Goal: Task Accomplishment & Management: Manage account settings

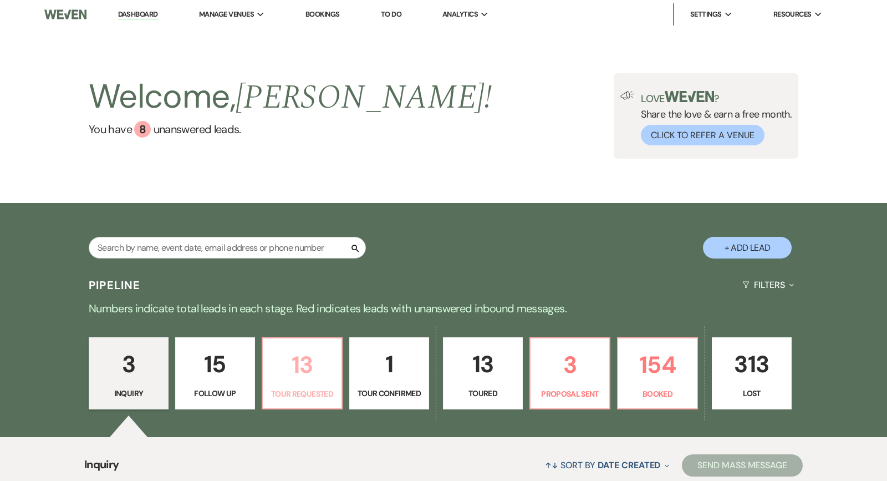
click at [311, 404] on link "13 Tour Requested" at bounding box center [302, 373] width 81 height 72
select select "2"
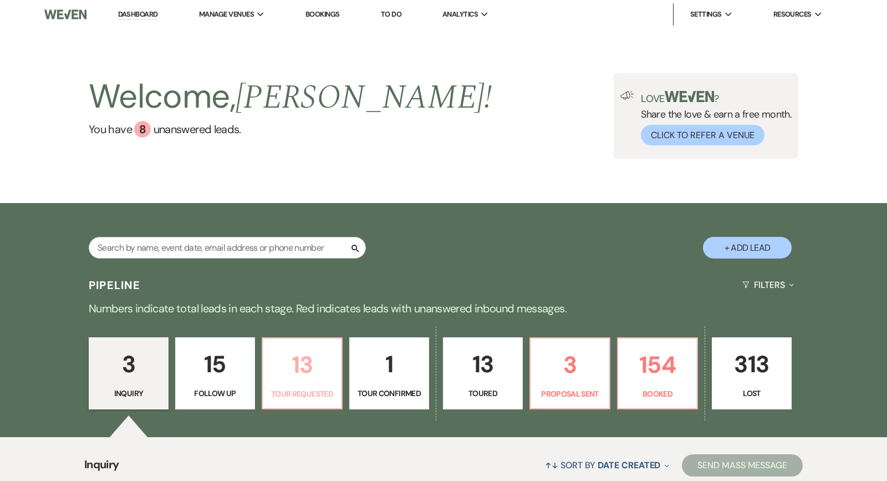
select select "2"
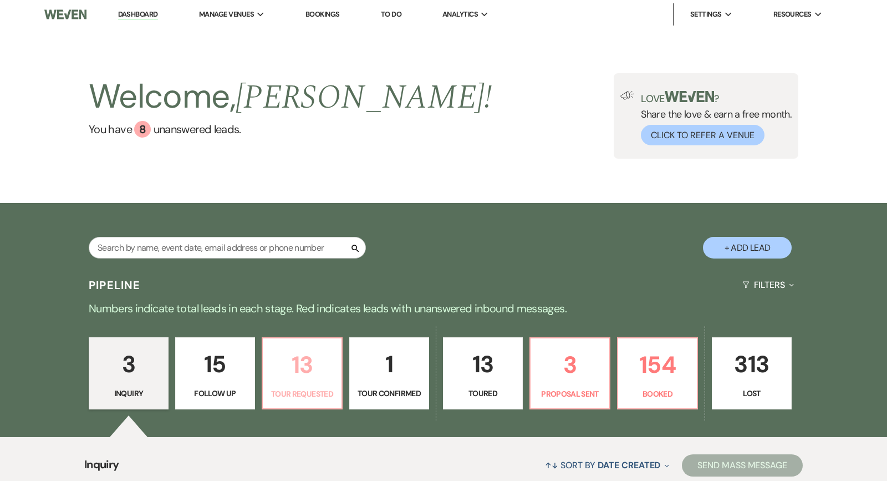
select select "2"
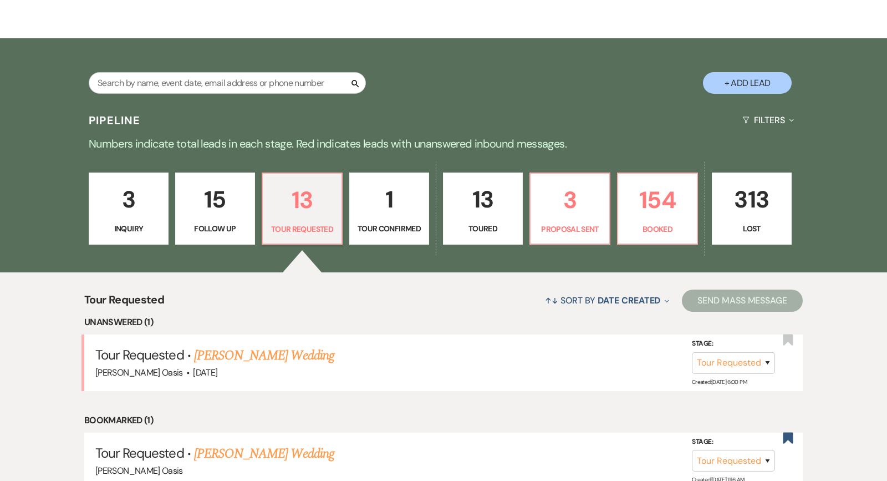
scroll to position [171, 0]
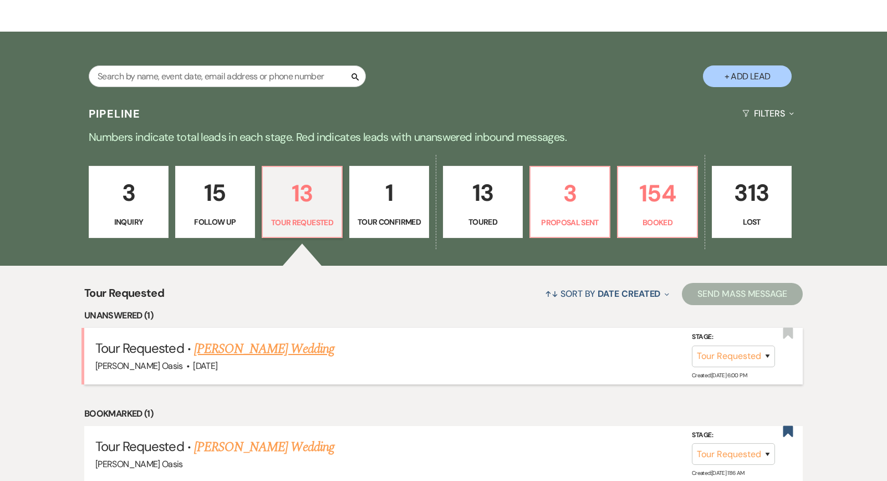
click at [318, 348] on link "[PERSON_NAME] Wedding" at bounding box center [264, 349] width 140 height 20
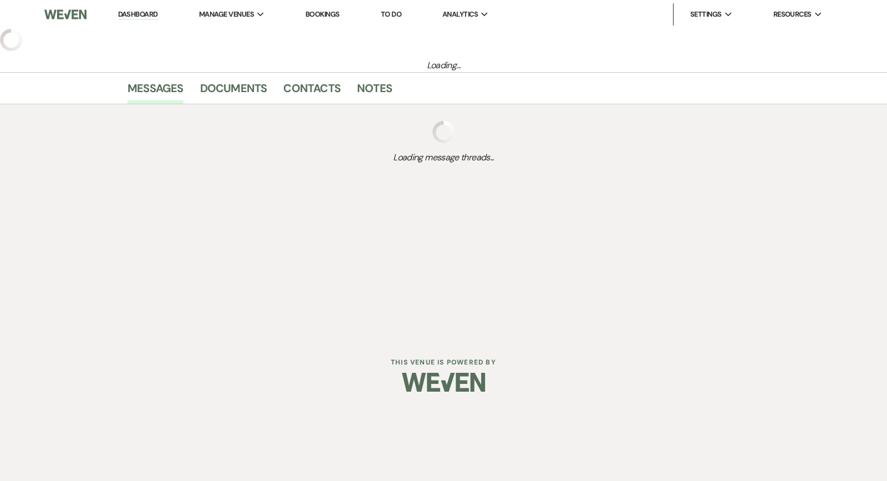
select select "2"
select select "5"
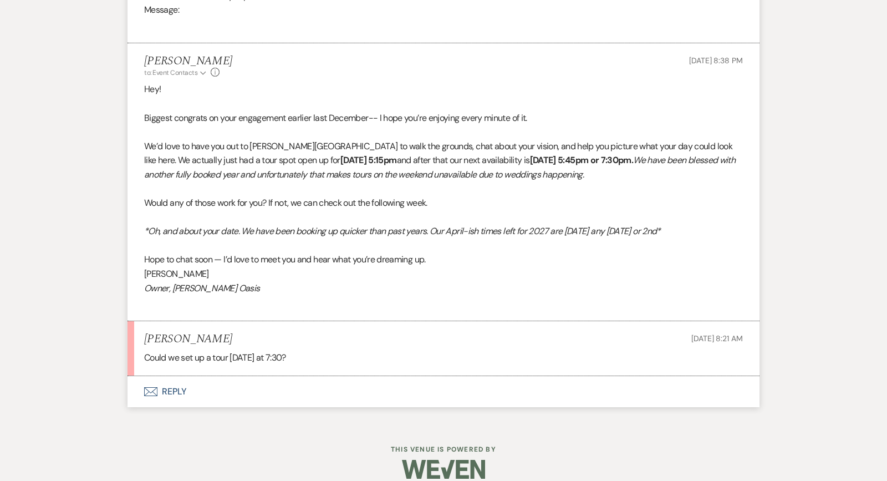
scroll to position [771, 0]
click at [261, 377] on button "Envelope Reply" at bounding box center [444, 392] width 632 height 31
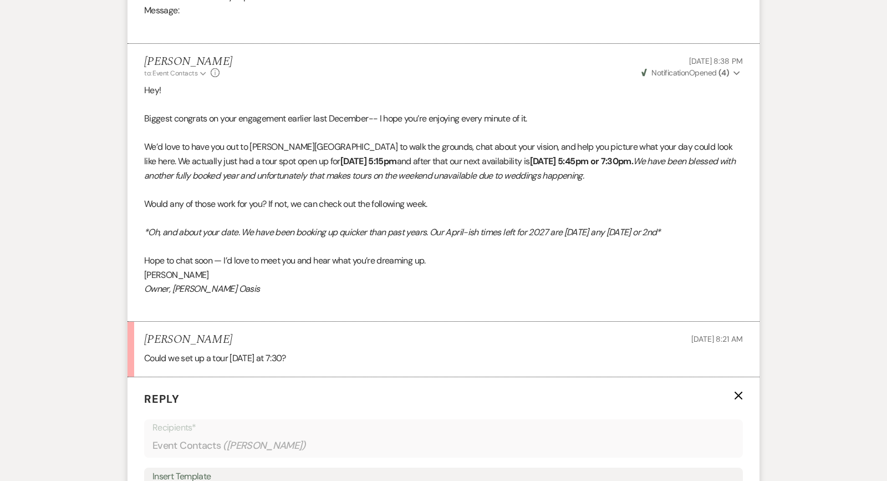
scroll to position [983, 0]
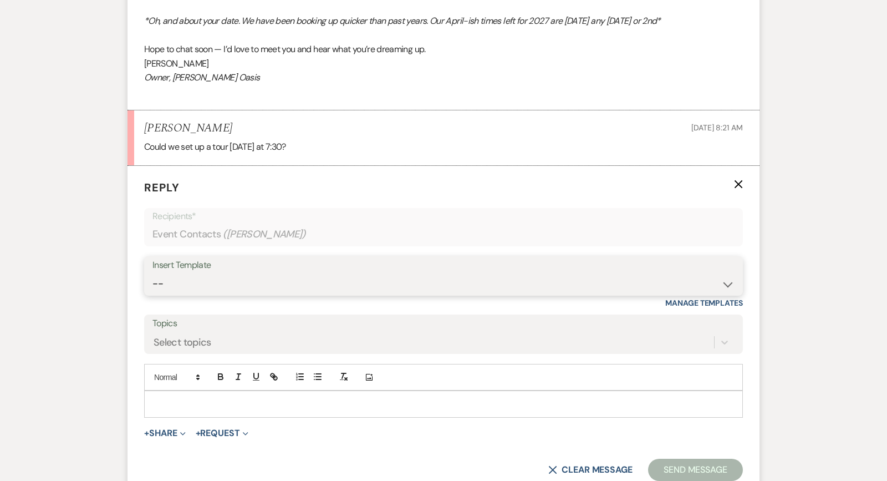
select select "2590"
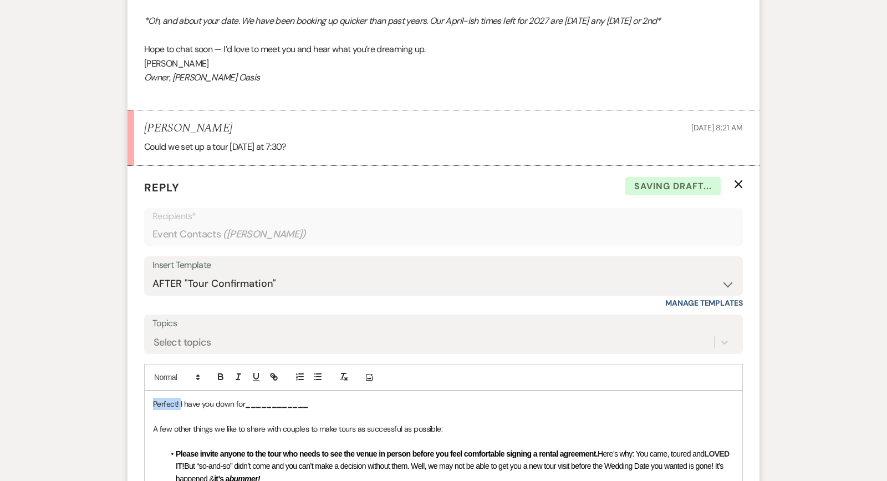
drag, startPoint x: 180, startPoint y: 385, endPoint x: 128, endPoint y: 383, distance: 52.1
click at [126, 384] on div "Messages Tasks Payments Rental Overview Documents Contacts Notes Event Messages…" at bounding box center [443, 53] width 887 height 1514
drag, startPoint x: 242, startPoint y: 133, endPoint x: 307, endPoint y: 132, distance: 65.4
click at [307, 140] on p "Could we set up a tour [DATE] at 7:30?" at bounding box center [443, 147] width 599 height 14
copy p "[DATE] at 7:30"
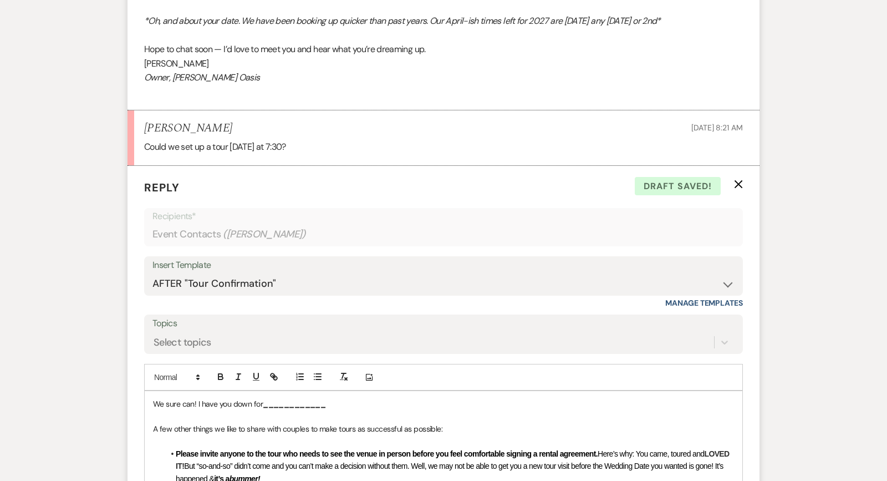
drag, startPoint x: 262, startPoint y: 388, endPoint x: 423, endPoint y: 386, distance: 160.3
click at [423, 398] on p "We sure can! I have you down for ____________" at bounding box center [443, 404] width 581 height 12
click at [297, 399] on span "[DATE] at 7:30pm" at bounding box center [291, 404] width 57 height 10
drag, startPoint x: 263, startPoint y: 389, endPoint x: 458, endPoint y: 391, distance: 195.2
click at [458, 398] on p "We sure can! I have you down for [DATE] 7:30pm" at bounding box center [443, 404] width 581 height 12
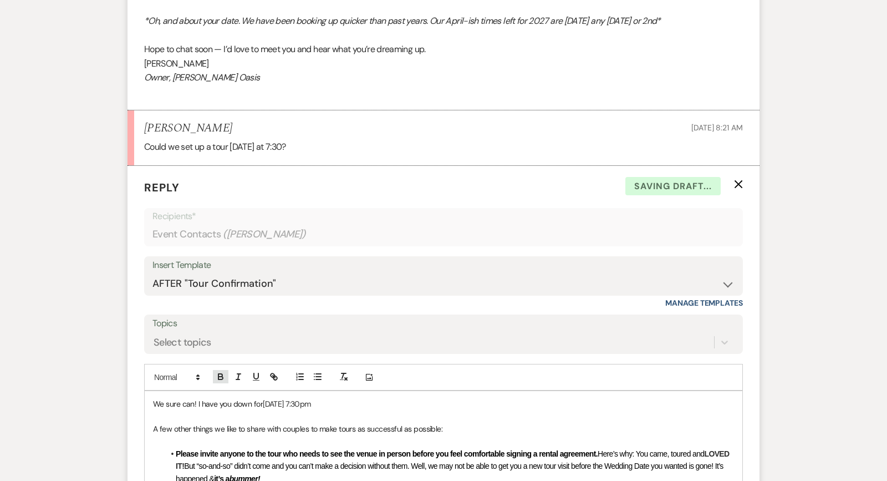
click at [222, 376] on icon "button" at bounding box center [220, 377] width 4 height 3
click at [228, 424] on span "A few other things we like to share with couples to make tours as successful as…" at bounding box center [297, 429] width 289 height 10
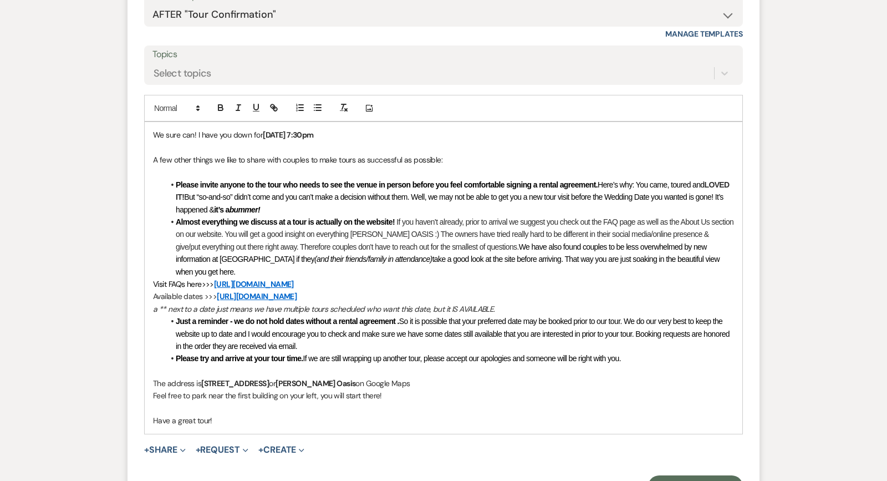
scroll to position [1275, 0]
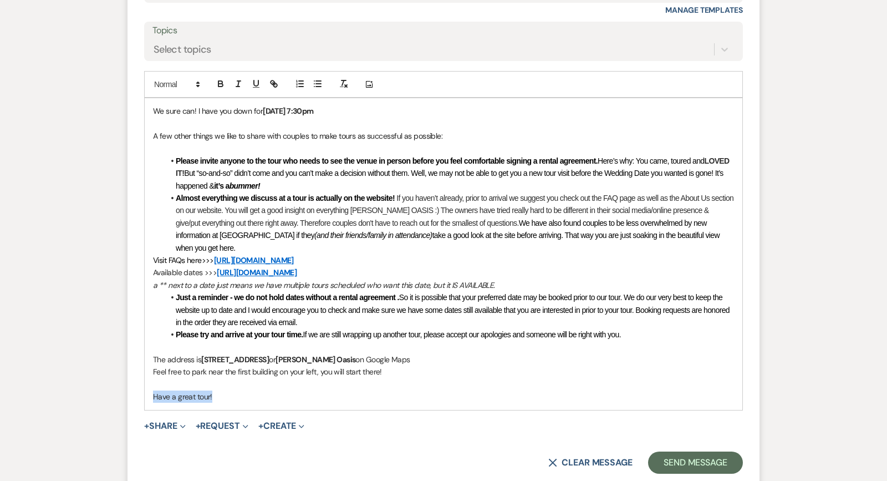
drag, startPoint x: 212, startPoint y: 364, endPoint x: 62, endPoint y: 363, distance: 150.3
click at [660, 451] on button "Send Message" at bounding box center [695, 462] width 95 height 22
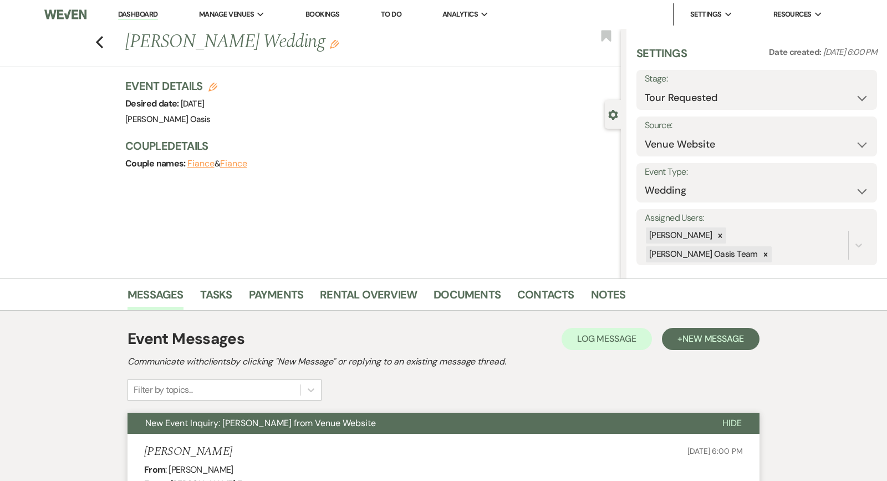
scroll to position [0, 0]
select select "4"
click at [856, 98] on button "Save" at bounding box center [852, 90] width 50 height 22
click at [101, 43] on icon "Previous" at bounding box center [99, 41] width 8 height 13
select select "2"
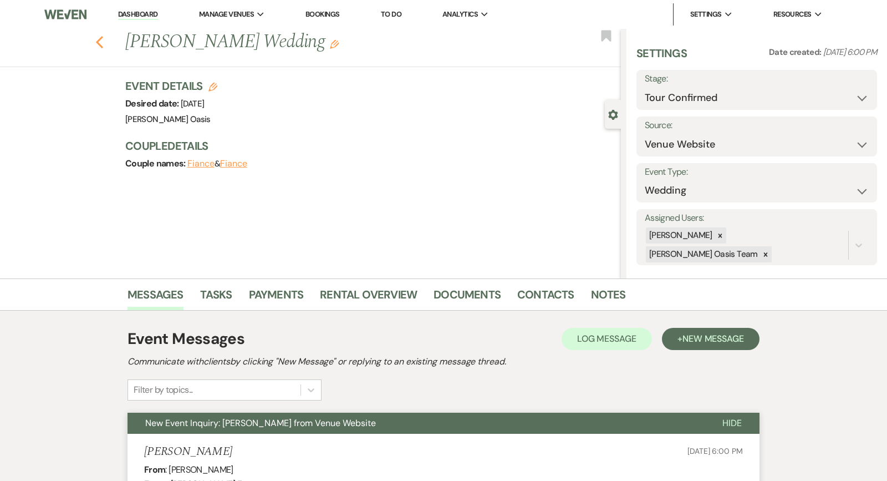
select select "4"
select select "2"
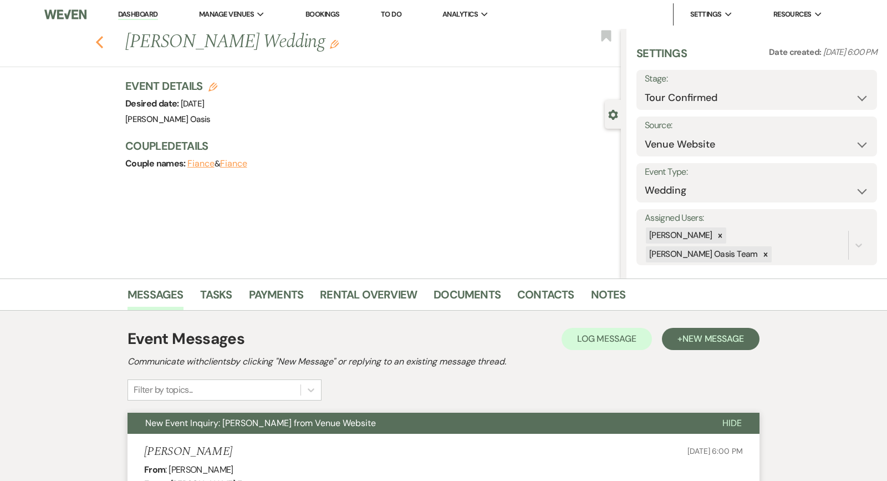
select select "2"
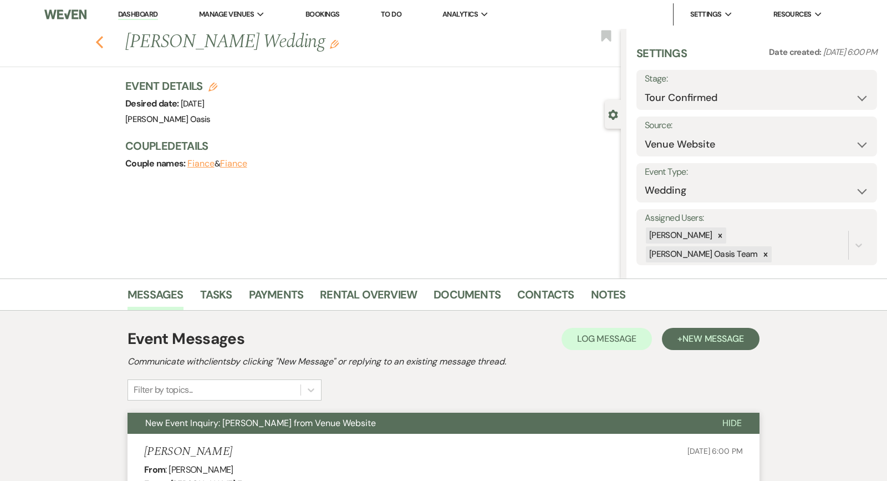
select select "2"
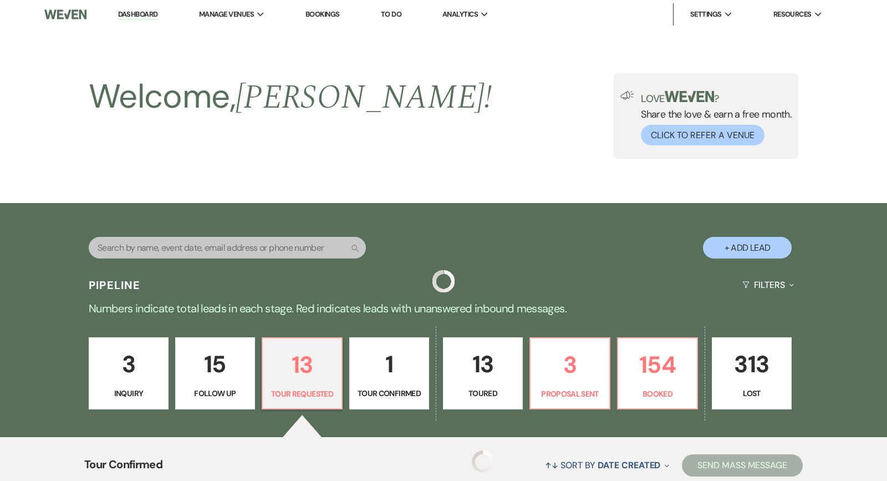
scroll to position [171, 0]
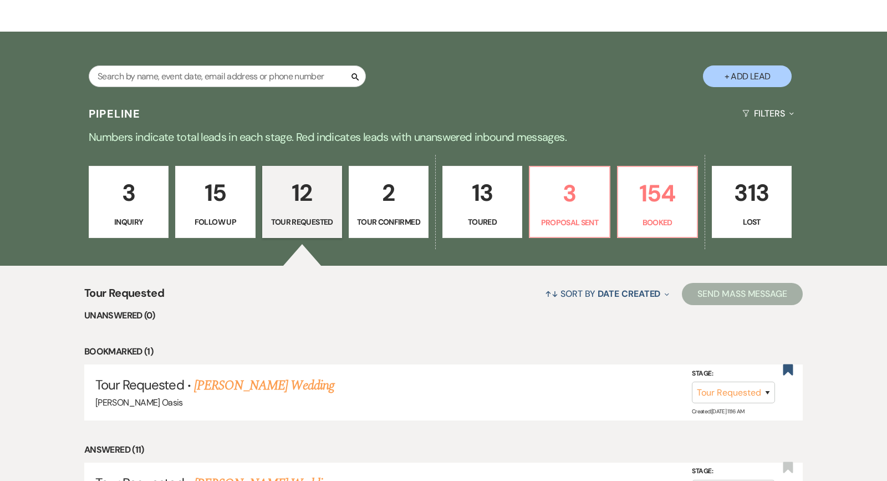
click at [403, 213] on link "2 Tour Confirmed" at bounding box center [389, 202] width 80 height 72
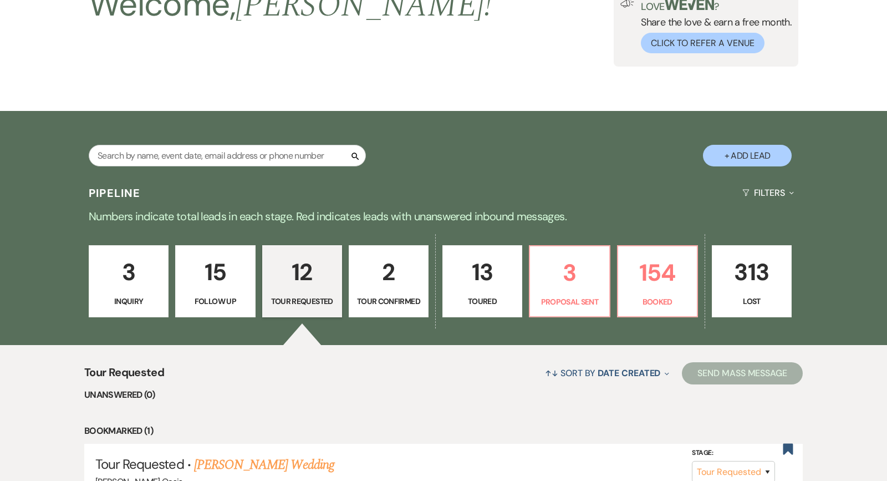
select select "4"
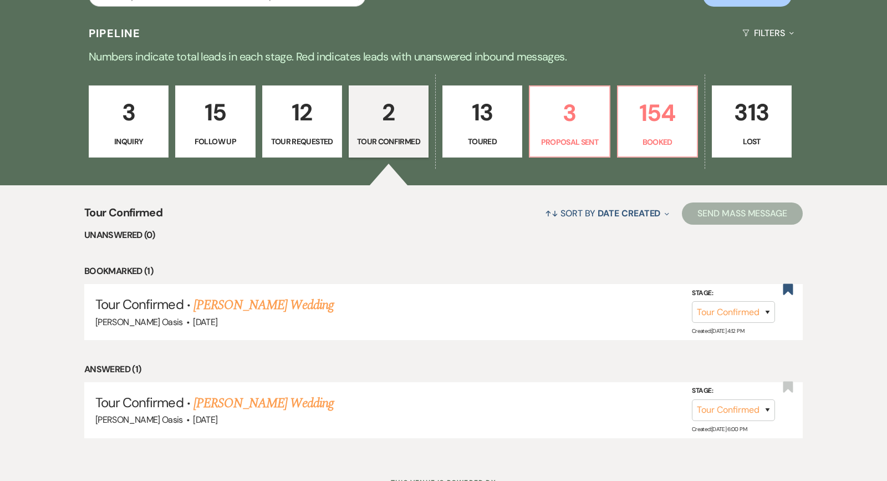
scroll to position [254, 0]
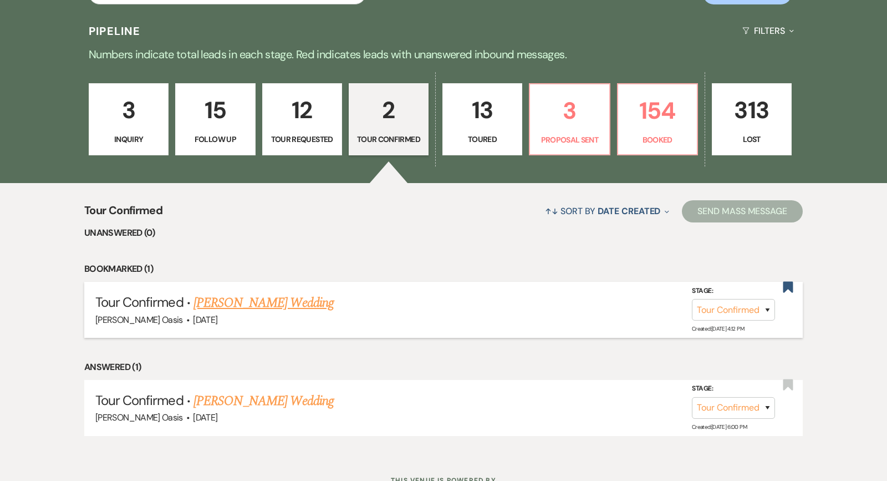
click at [274, 299] on link "[PERSON_NAME] Wedding" at bounding box center [264, 303] width 140 height 20
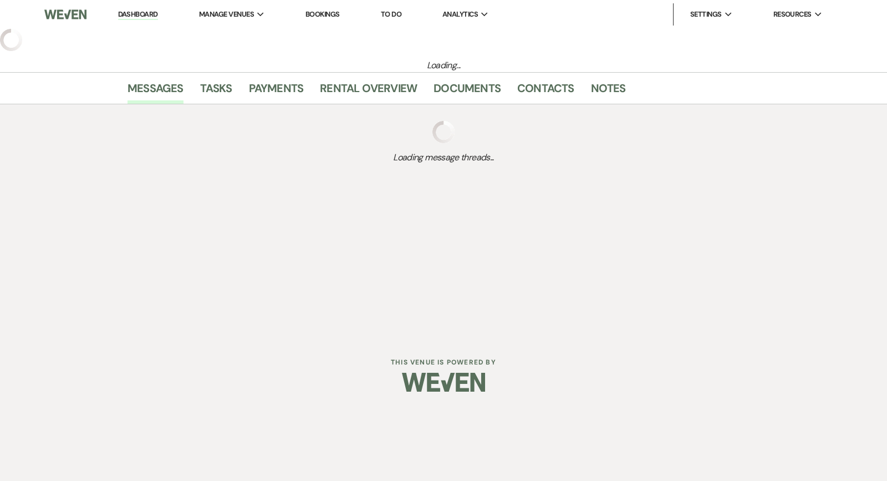
select select "4"
select select "5"
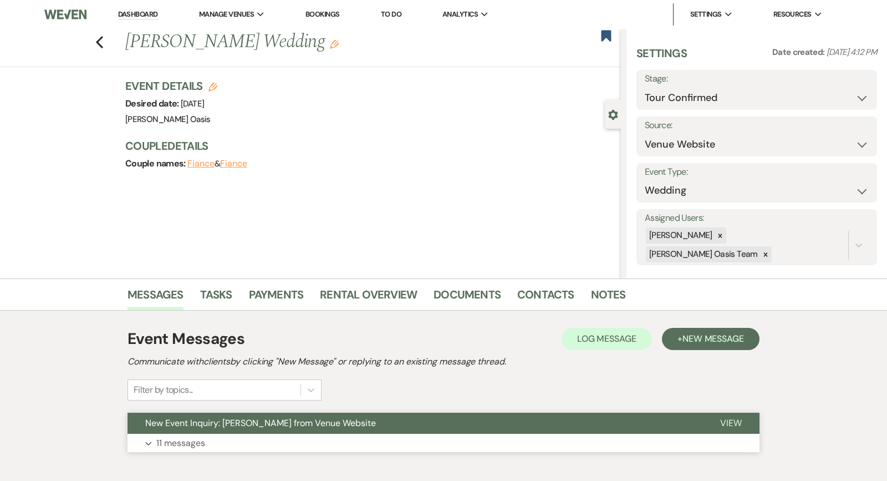
click at [269, 424] on span "New Event Inquiry: [PERSON_NAME] from Venue Website" at bounding box center [260, 423] width 231 height 12
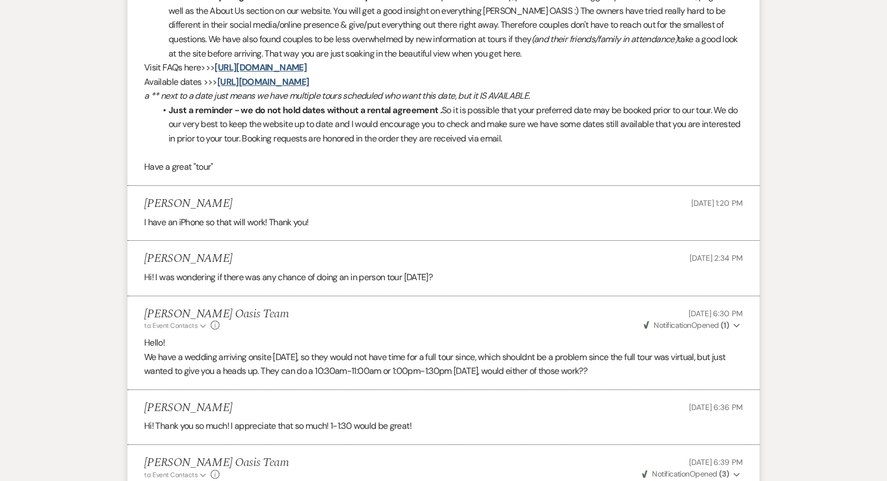
scroll to position [1334, 0]
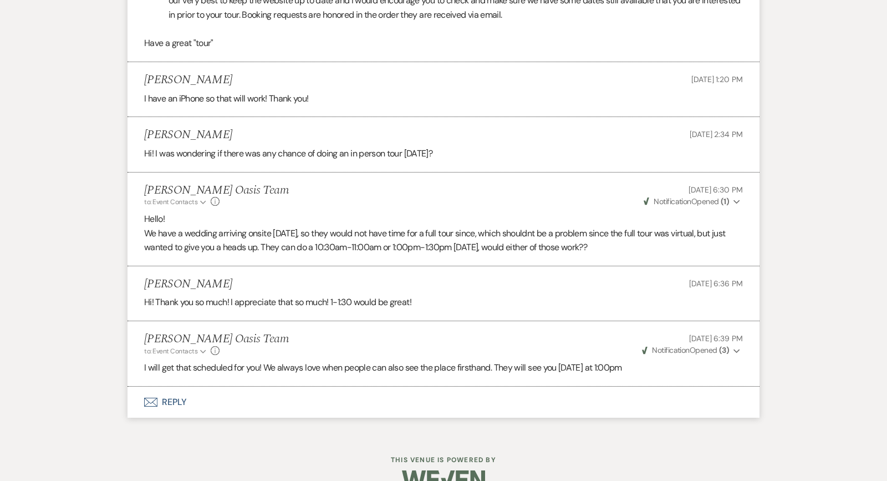
click at [277, 386] on button "Envelope Reply" at bounding box center [444, 401] width 632 height 31
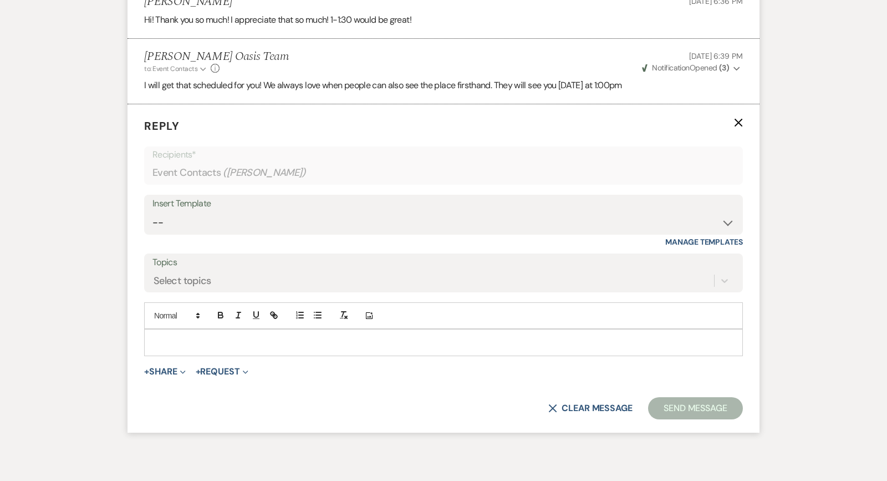
scroll to position [1742, 0]
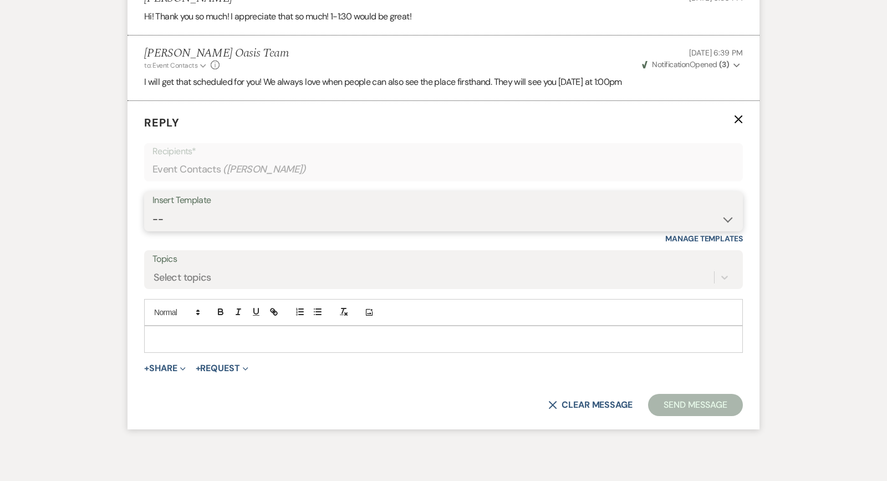
select select "5359"
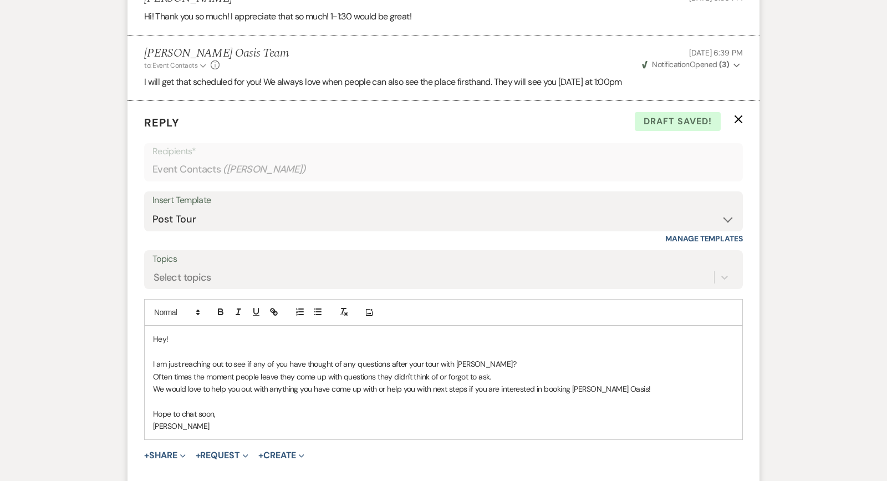
click at [439, 359] on span "I am just reaching out to see if any of you have thought of any questions after…" at bounding box center [334, 364] width 363 height 10
click at [423, 359] on span "I am just reaching out to see if any of you have thought of any questions after…" at bounding box center [334, 364] width 363 height 10
click at [521, 370] on p "Often times the moment people leave they come up with questions they didn't thi…" at bounding box center [443, 376] width 581 height 12
click at [520, 370] on p "Often times the moment people leave they come up with questions they didn't thi…" at bounding box center [443, 376] width 581 height 12
drag, startPoint x: 492, startPoint y: 349, endPoint x: 665, endPoint y: 351, distance: 173.0
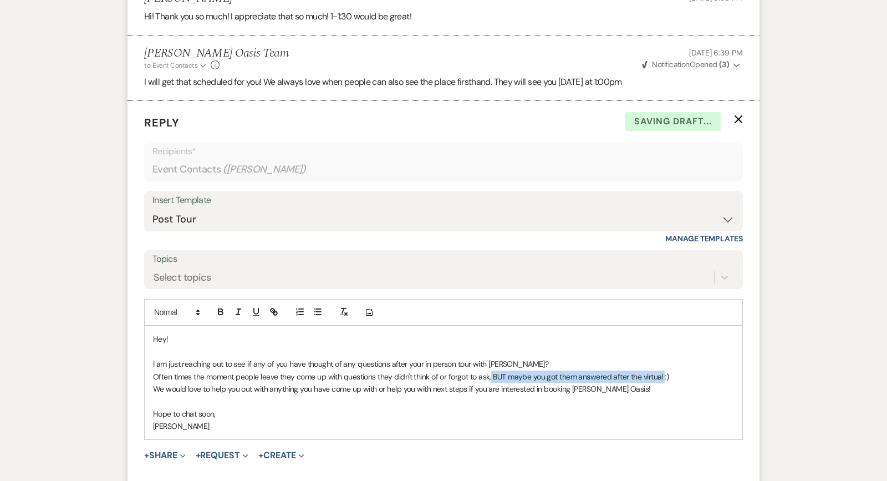
click at [665, 372] on span "Often times the moment people leave they come up with questions they didn't thi…" at bounding box center [411, 377] width 516 height 10
click at [240, 307] on icon "button" at bounding box center [238, 312] width 10 height 10
click at [249, 384] on span "We would love to help you out with anything you have come up with or help you w…" at bounding box center [402, 389] width 498 height 10
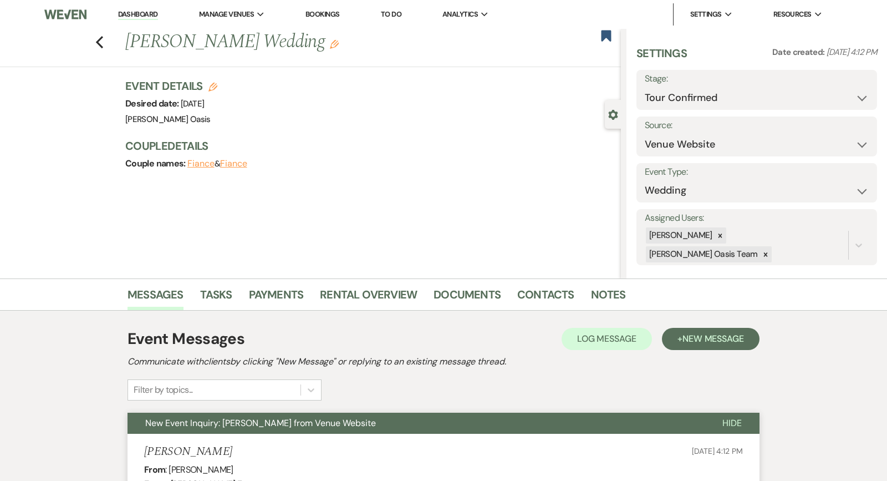
scroll to position [0, 0]
select select "5"
click at [851, 89] on button "Save" at bounding box center [852, 90] width 50 height 22
click at [97, 44] on icon "Previous" at bounding box center [99, 41] width 8 height 13
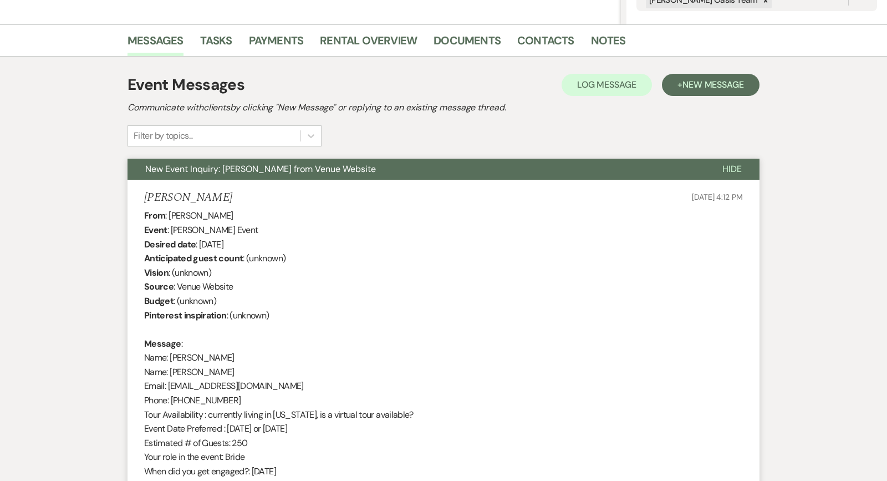
select select "4"
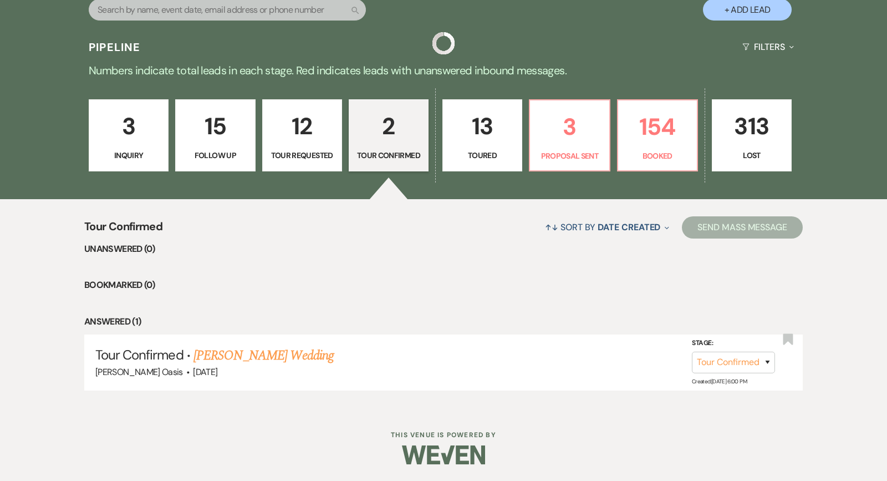
scroll to position [235, 0]
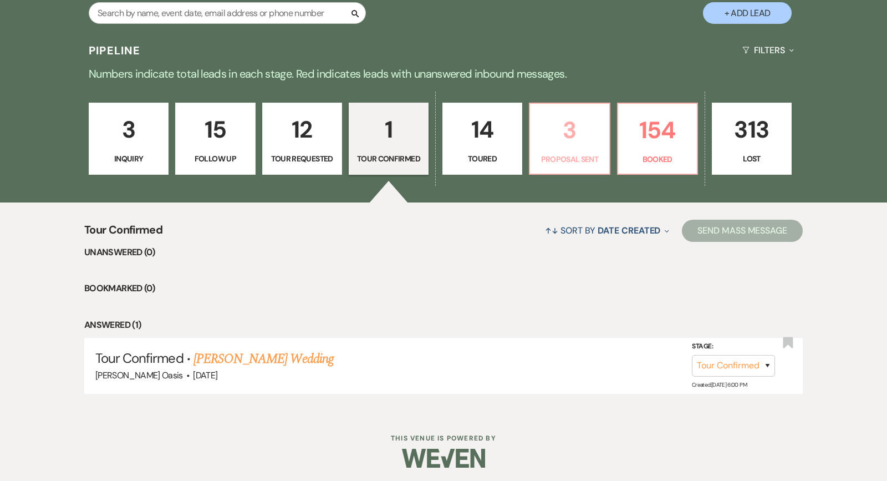
click at [602, 144] on p "3" at bounding box center [569, 129] width 65 height 37
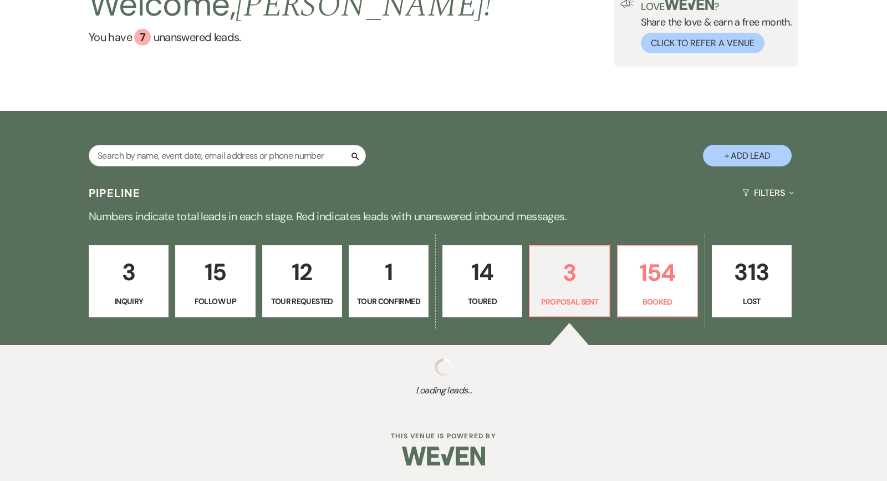
select select "6"
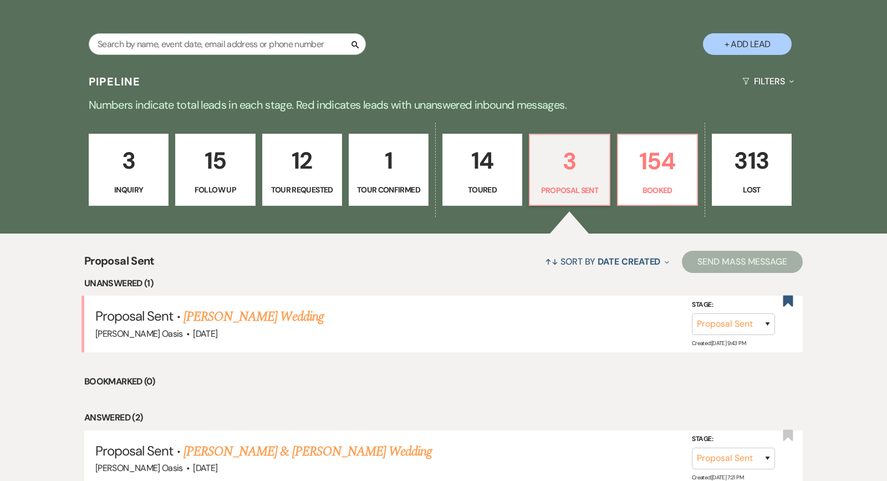
scroll to position [205, 0]
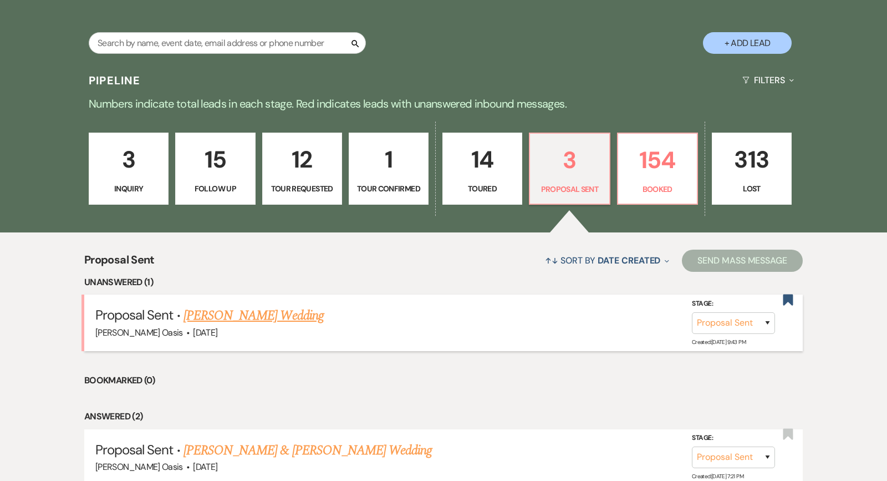
click at [294, 313] on link "[PERSON_NAME] Wedding" at bounding box center [254, 316] width 140 height 20
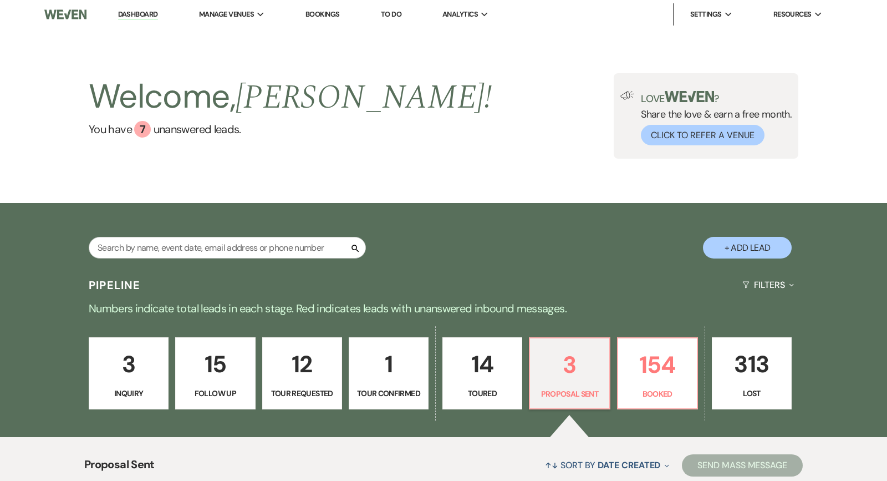
select select "6"
select select "5"
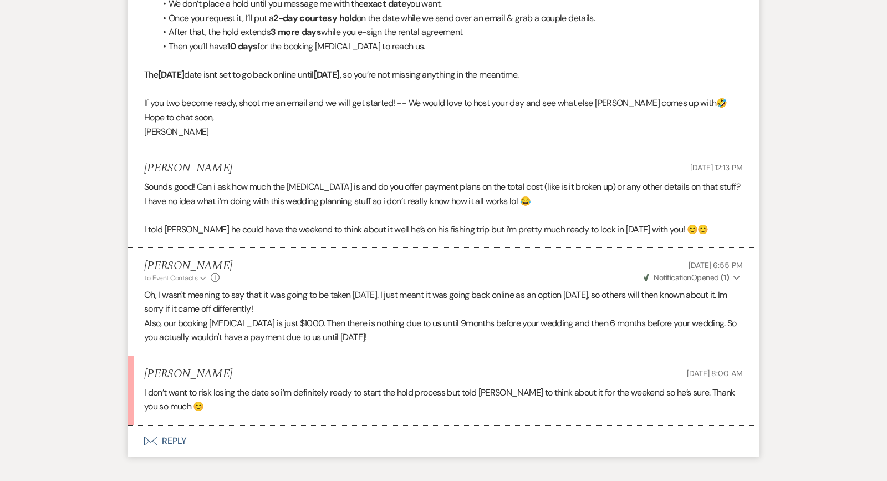
scroll to position [2455, 0]
click at [229, 426] on button "Envelope Reply" at bounding box center [444, 441] width 632 height 31
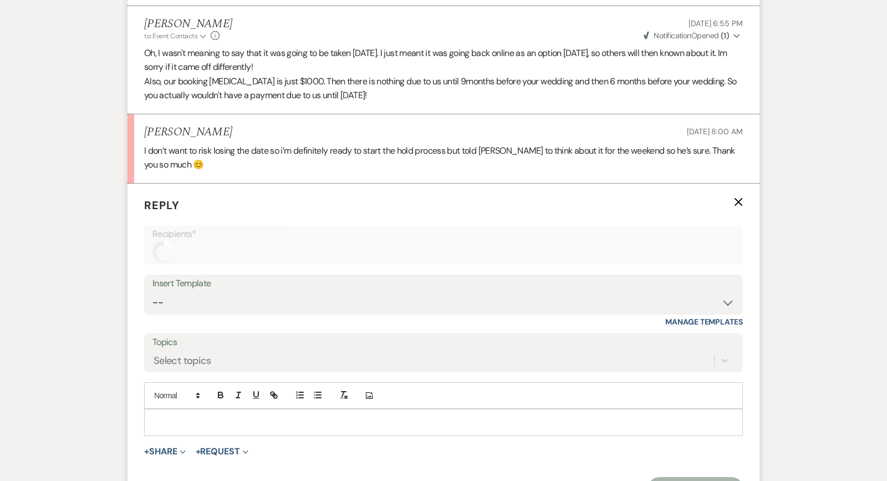
scroll to position [2744, 0]
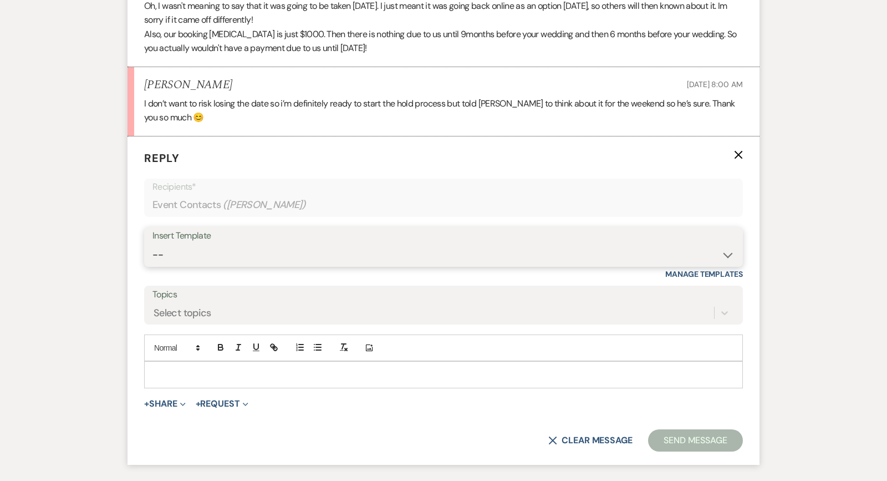
select select "2593"
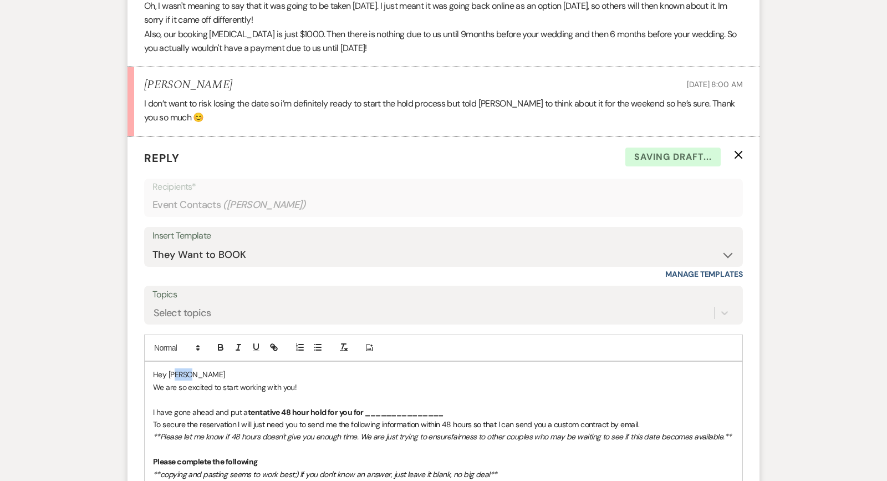
drag, startPoint x: 192, startPoint y: 312, endPoint x: 175, endPoint y: 311, distance: 17.8
click at [175, 368] on p "Hey [PERSON_NAME]" at bounding box center [443, 374] width 581 height 12
drag, startPoint x: 301, startPoint y: 321, endPoint x: 170, endPoint y: 308, distance: 132.0
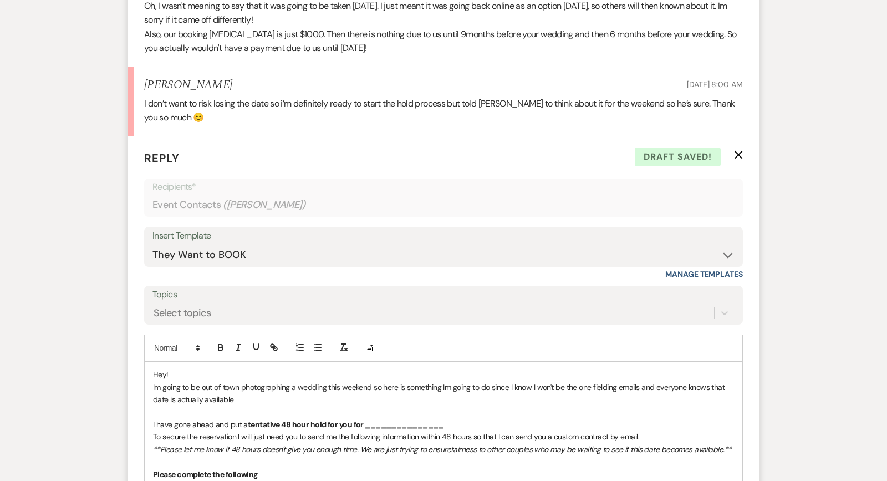
click at [686, 381] on p "Im going to be out of town photographing a wedding this weekend so here is some…" at bounding box center [443, 393] width 581 height 25
click at [285, 381] on p "Im going to be out of town photographing a wedding this weekend so here is some…" at bounding box center [443, 393] width 581 height 25
click at [293, 419] on strong "tentative 48 hour hold for you for _______________" at bounding box center [346, 424] width 196 height 10
drag, startPoint x: 362, startPoint y: 360, endPoint x: 491, endPoint y: 360, distance: 129.2
click at [491, 418] on p "I have gone ahead and put a tentative 72 hour hold for you for _______________" at bounding box center [443, 424] width 581 height 12
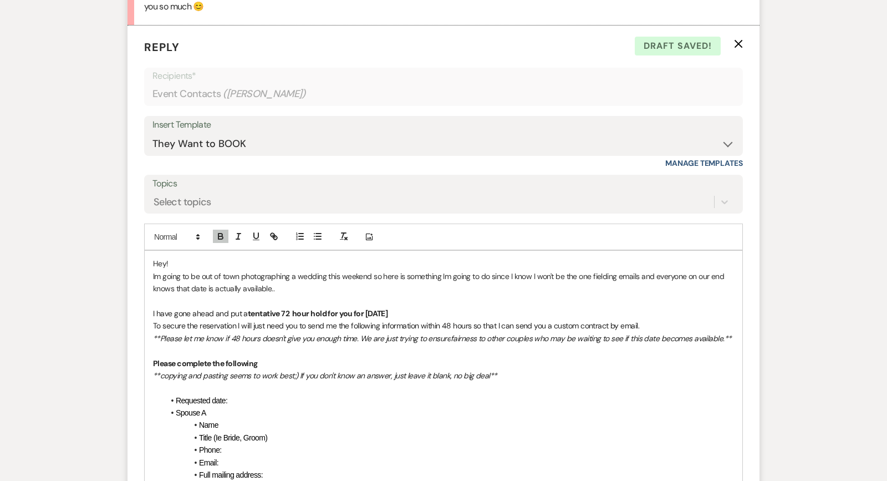
scroll to position [2881, 0]
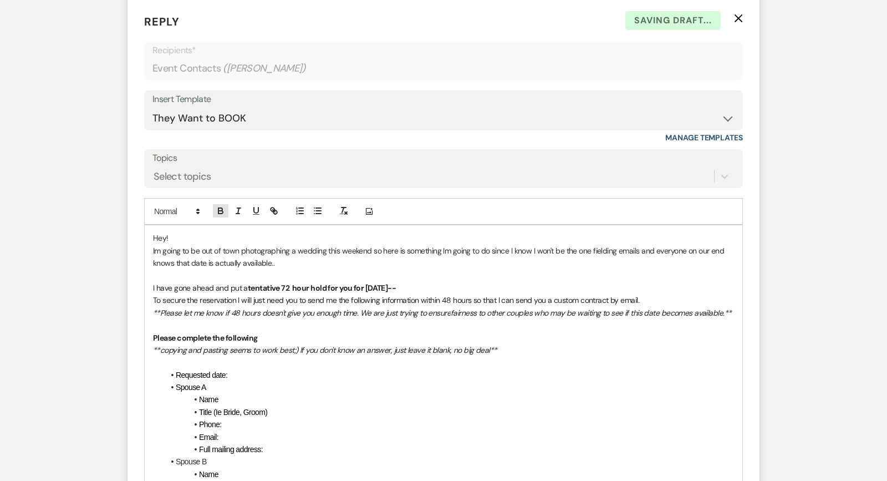
click at [218, 204] on button "button" at bounding box center [221, 210] width 16 height 13
click at [157, 295] on span "To secure the reservation I will just need you to send me the following informa…" at bounding box center [396, 300] width 486 height 10
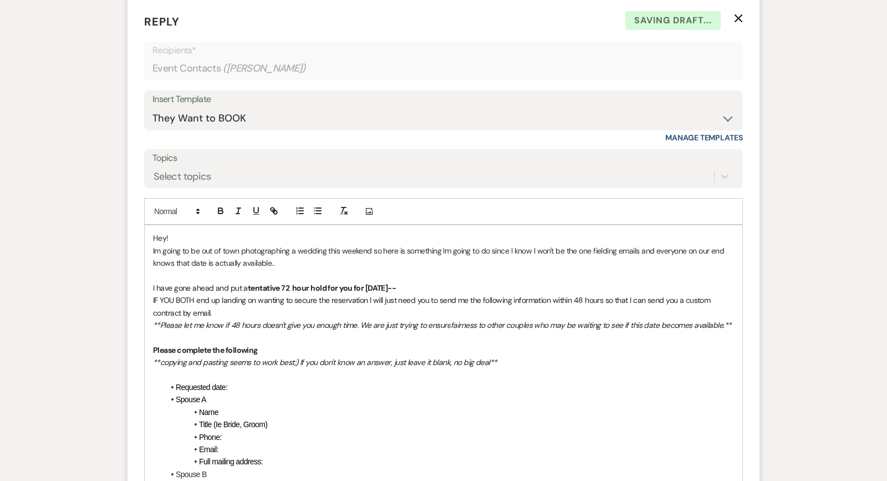
click at [368, 295] on span "IF YOU BOTH end up landing on wanting to secure the reservation I will just nee…" at bounding box center [432, 306] width 559 height 22
drag, startPoint x: 606, startPoint y: 237, endPoint x: 575, endPoint y: 236, distance: 31.1
click at [575, 295] on span "IF YOU BOTH end up landing on wanting to secure the reservation, I will just ne…" at bounding box center [433, 306] width 561 height 22
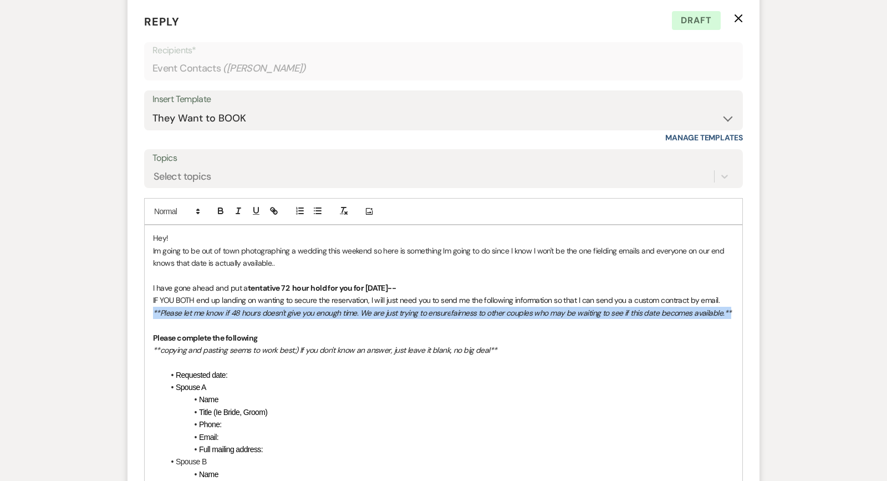
drag, startPoint x: 734, startPoint y: 249, endPoint x: 149, endPoint y: 251, distance: 585.5
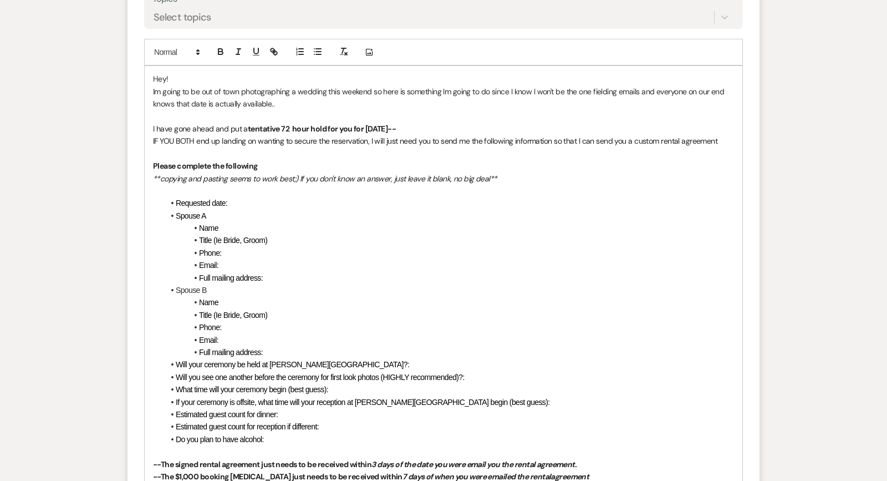
scroll to position [3052, 0]
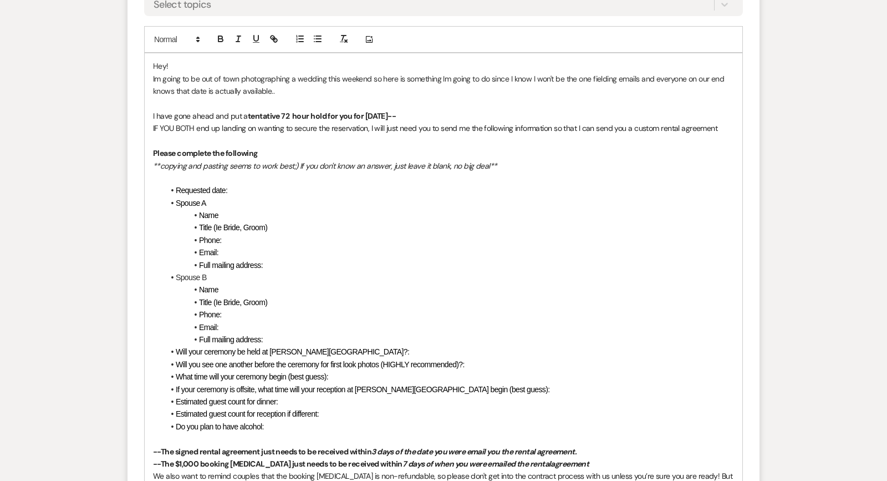
click at [156, 432] on p at bounding box center [443, 438] width 581 height 12
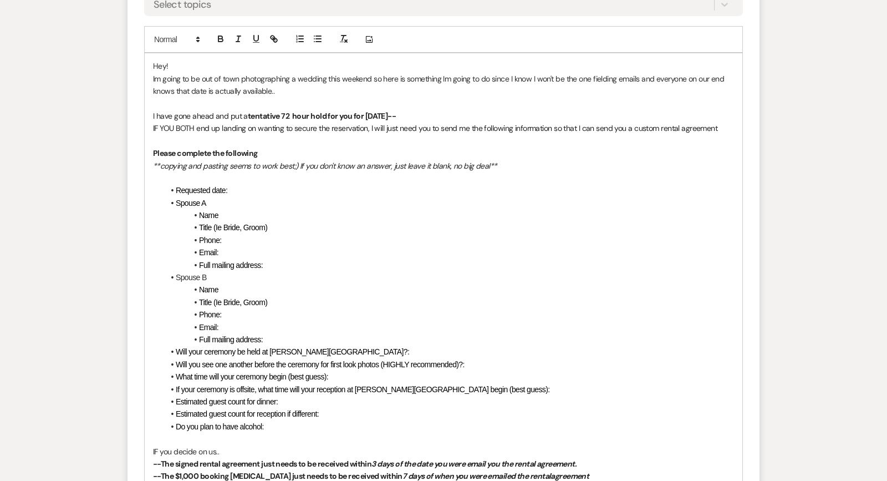
click at [403, 471] on em "7 days of when you were emailed the rental" at bounding box center [477, 476] width 148 height 10
drag, startPoint x: 373, startPoint y: 406, endPoint x: 399, endPoint y: 404, distance: 25.7
click at [404, 471] on strong "--The $1,000 booking [MEDICAL_DATA] just needs to be received [DATE] of when yo…" at bounding box center [353, 476] width 401 height 10
click at [240, 34] on icon "button" at bounding box center [238, 39] width 10 height 10
click at [288, 358] on li "Will you see one another before the ceremony for first look photos (HIGHLY reco…" at bounding box center [449, 364] width 570 height 12
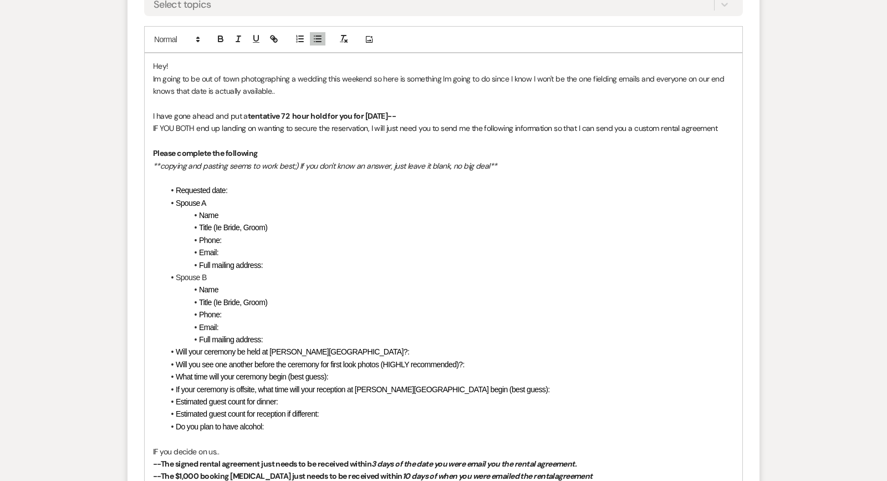
drag, startPoint x: 225, startPoint y: 432, endPoint x: 200, endPoint y: 431, distance: 25.5
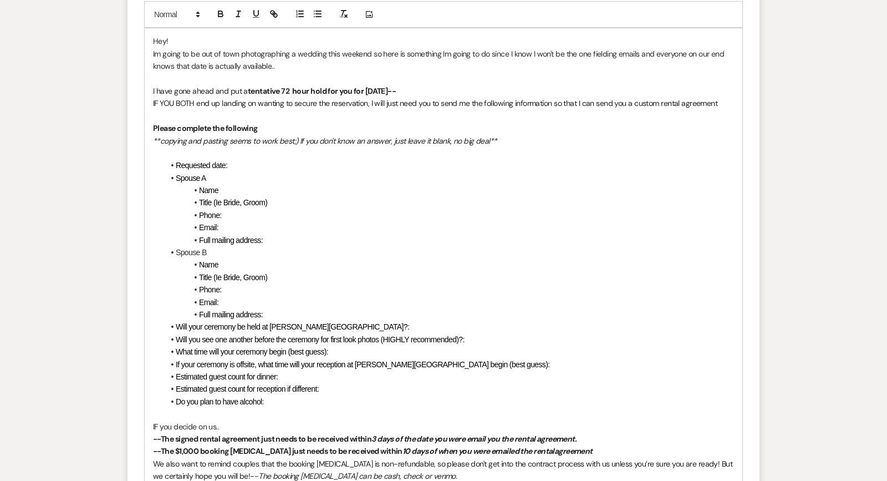
scroll to position [3077, 0]
drag, startPoint x: 169, startPoint y: 452, endPoint x: 151, endPoint y: 429, distance: 29.2
click at [151, 429] on div "Hey! Im going to be out of town photographing a wedding this weekend so here is…" at bounding box center [444, 307] width 598 height 559
drag, startPoint x: 306, startPoint y: 470, endPoint x: 131, endPoint y: 468, distance: 174.7
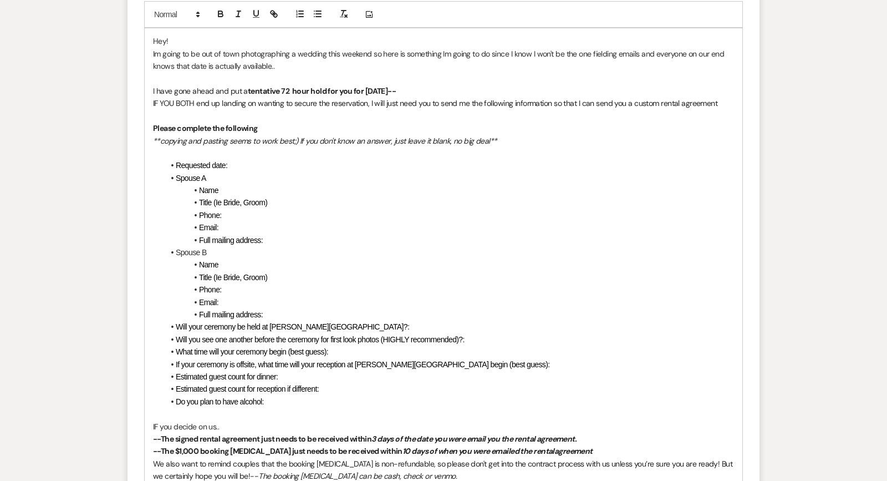
click at [131, 469] on form "Reply X Draft saved! Recipients* Event Contacts ( [PERSON_NAME] ) Insert Templa…" at bounding box center [444, 215] width 632 height 825
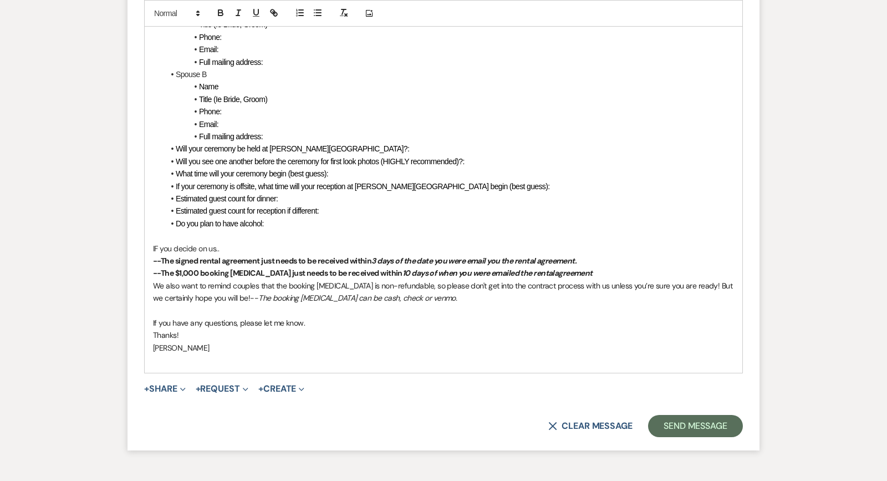
scroll to position [3255, 0]
click at [696, 415] on button "Send Message" at bounding box center [695, 426] width 95 height 22
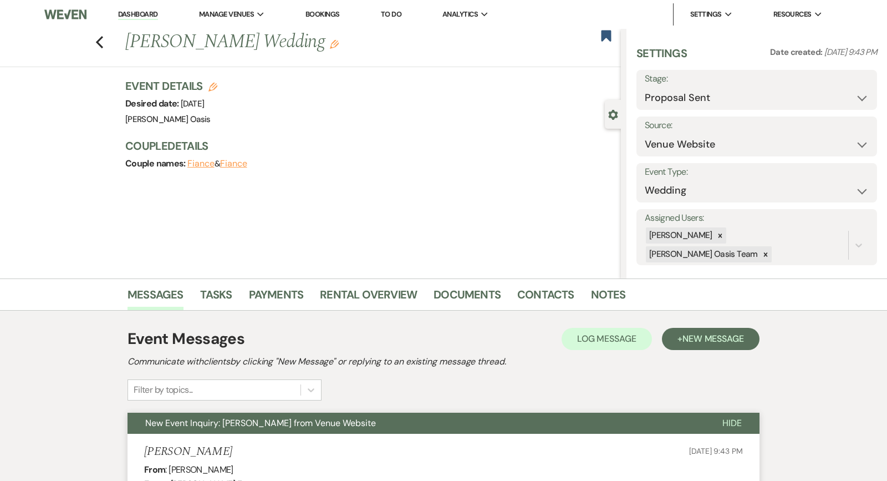
scroll to position [0, 0]
click at [211, 87] on icon "Edit" at bounding box center [212, 87] width 9 height 9
select select "615"
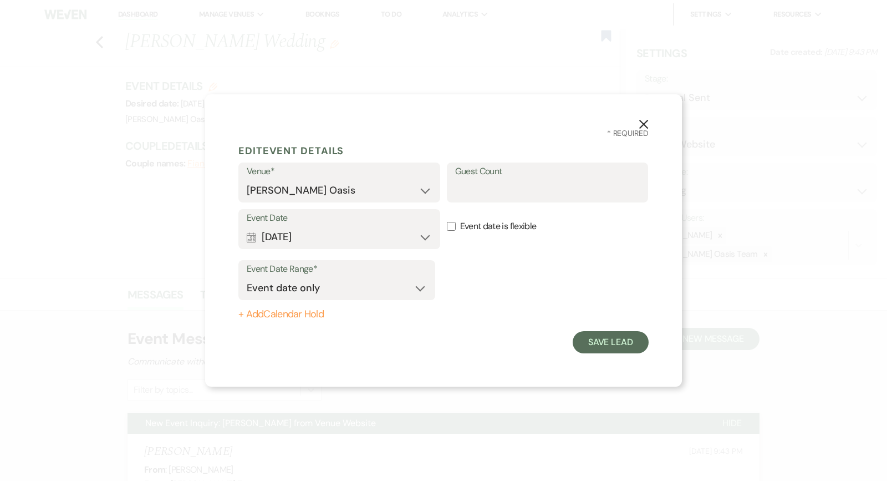
click at [301, 310] on button "+ Add Calendar Hold" at bounding box center [336, 314] width 197 height 11
select select "false"
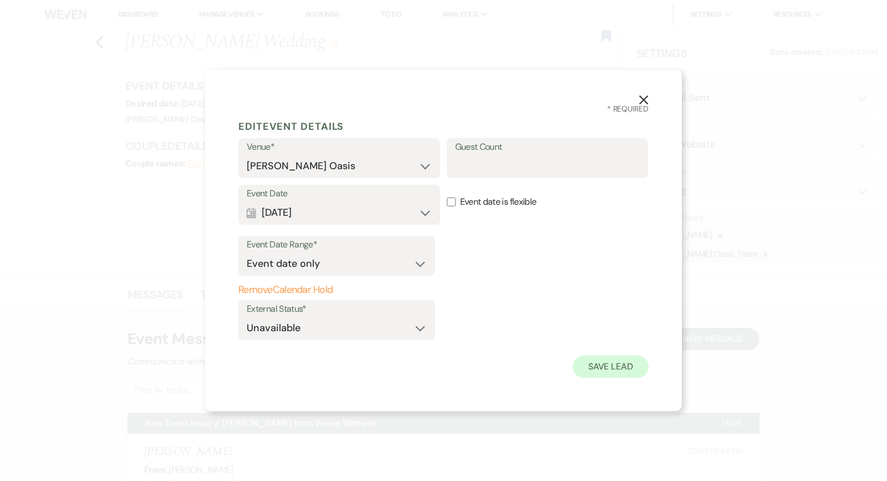
click at [596, 367] on button "Save Lead" at bounding box center [611, 366] width 76 height 22
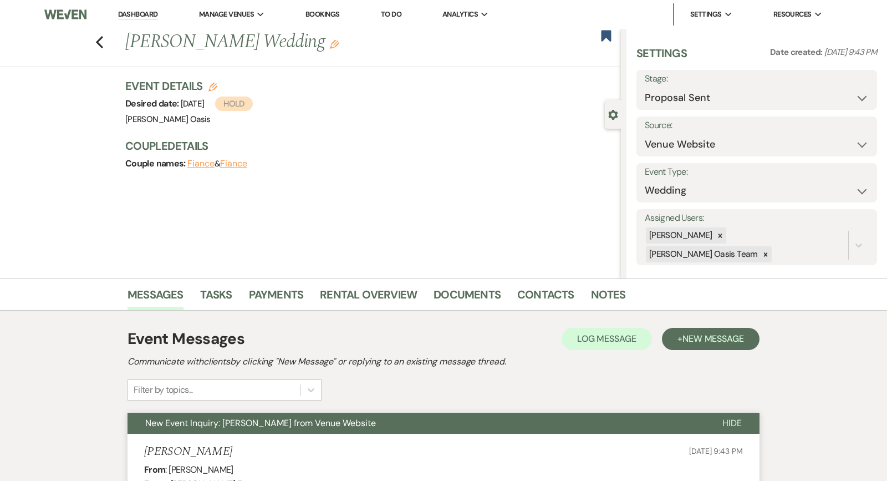
click at [147, 11] on link "Dashboard" at bounding box center [138, 14] width 40 height 11
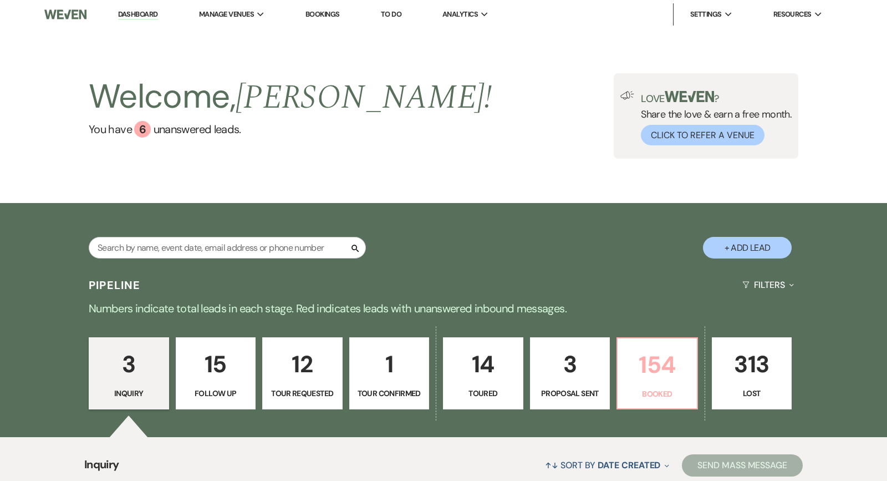
click at [661, 398] on p "Booked" at bounding box center [657, 394] width 66 height 12
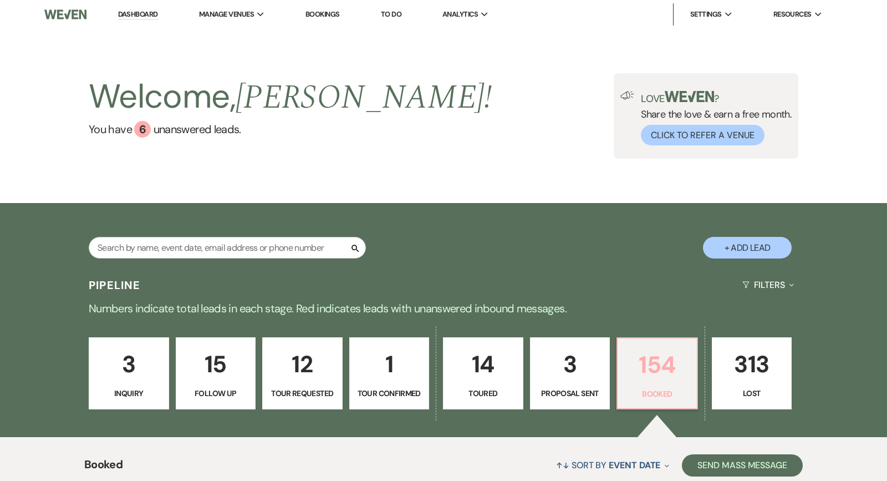
click at [673, 371] on p "154" at bounding box center [657, 364] width 66 height 37
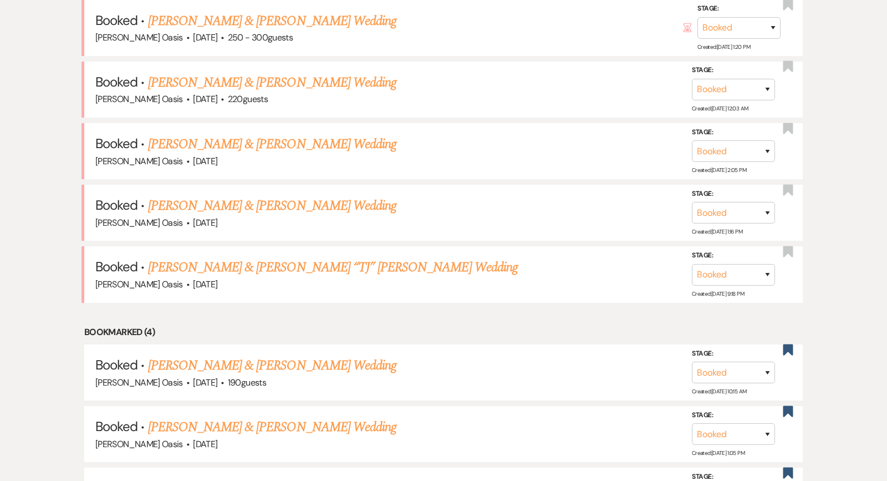
scroll to position [565, 0]
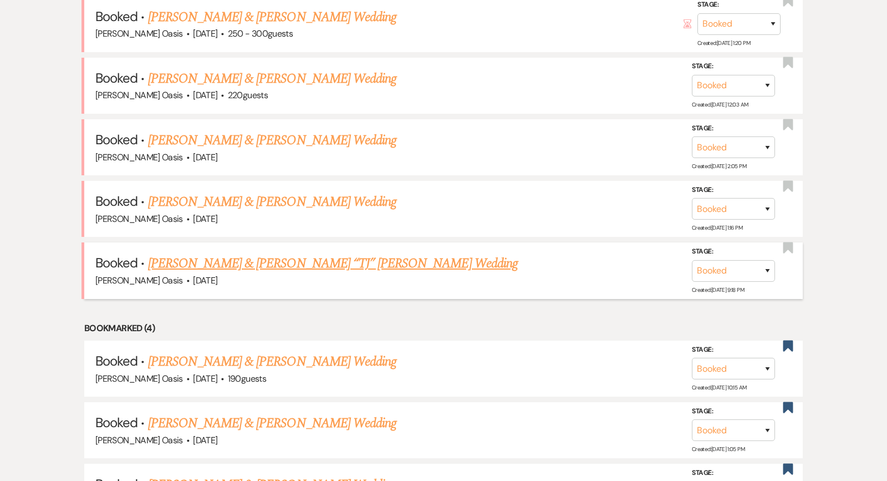
click at [384, 262] on link "[PERSON_NAME] & [PERSON_NAME] “TJ” [PERSON_NAME] Wedding" at bounding box center [333, 263] width 370 height 20
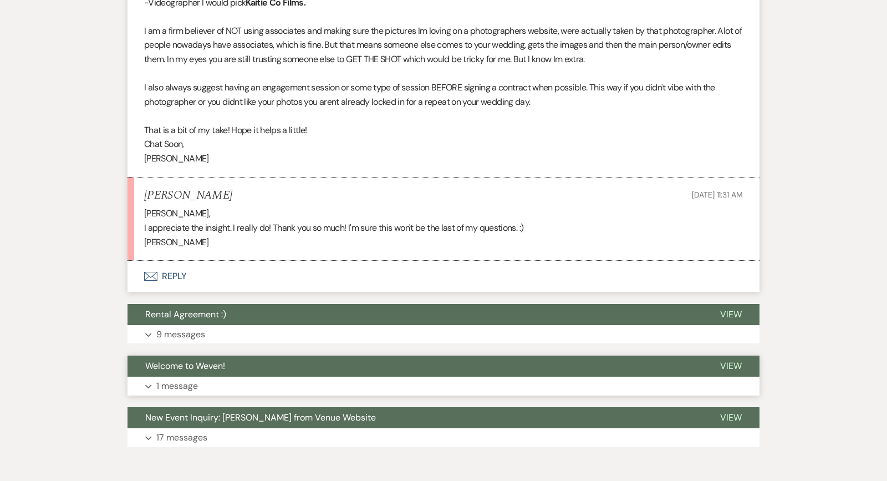
scroll to position [751, 0]
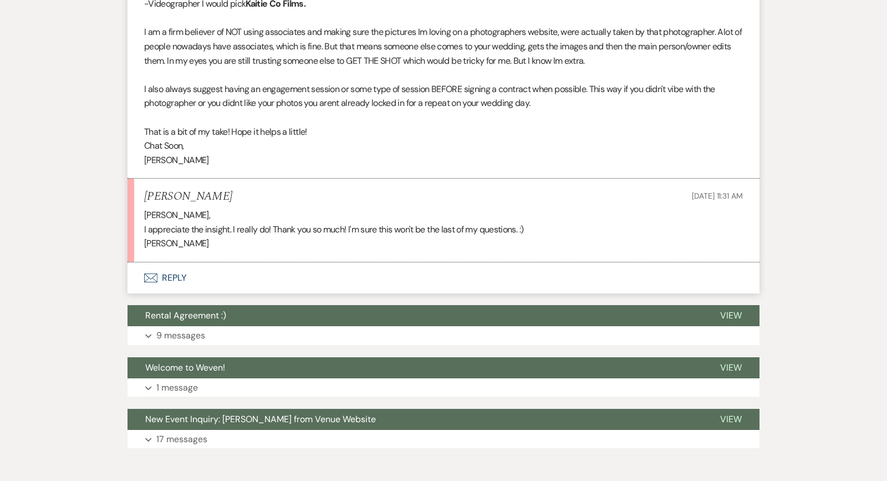
click at [196, 262] on button "Envelope Reply" at bounding box center [444, 277] width 632 height 31
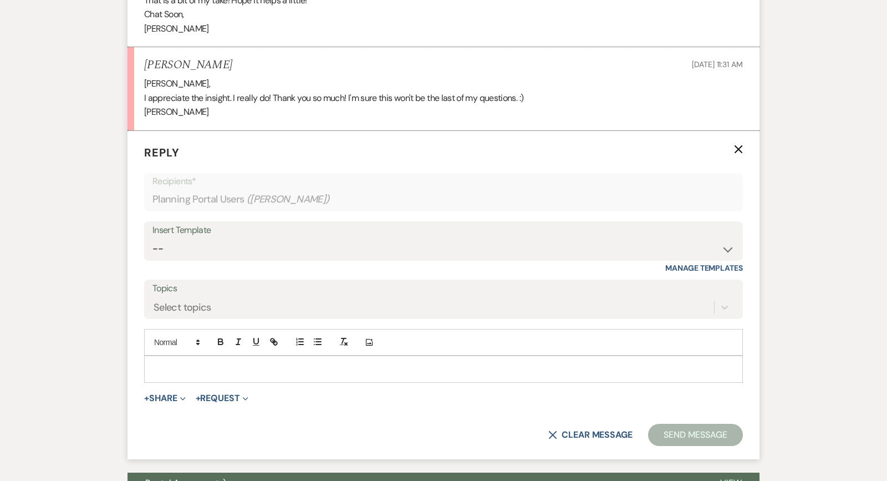
scroll to position [883, 0]
click at [164, 355] on div at bounding box center [444, 368] width 598 height 26
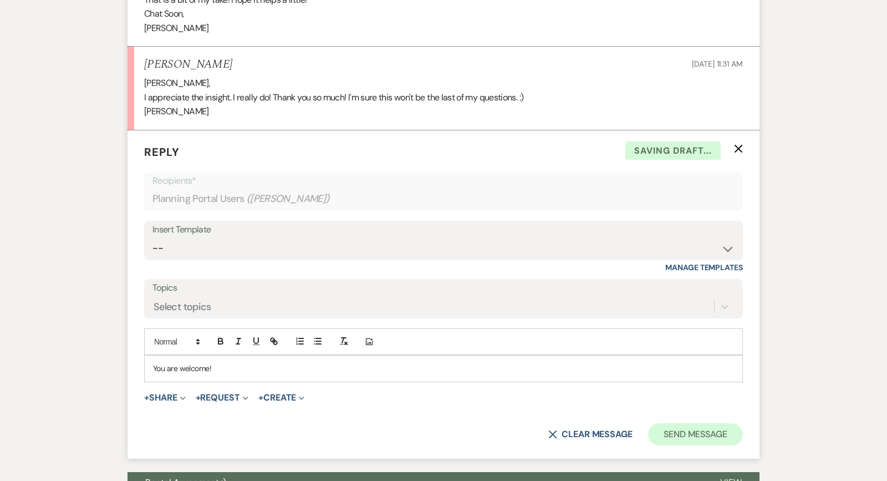
click at [658, 423] on button "Send Message" at bounding box center [695, 434] width 95 height 22
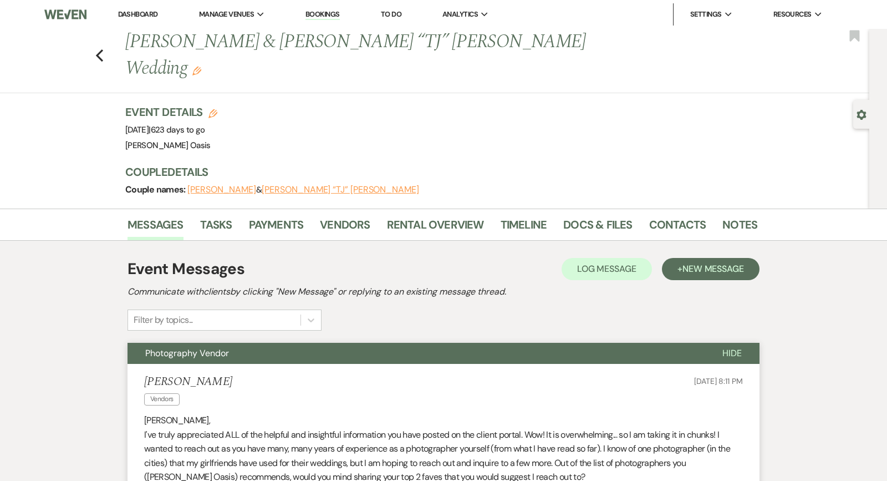
scroll to position [0, 0]
click at [96, 49] on icon "Previous" at bounding box center [99, 55] width 8 height 13
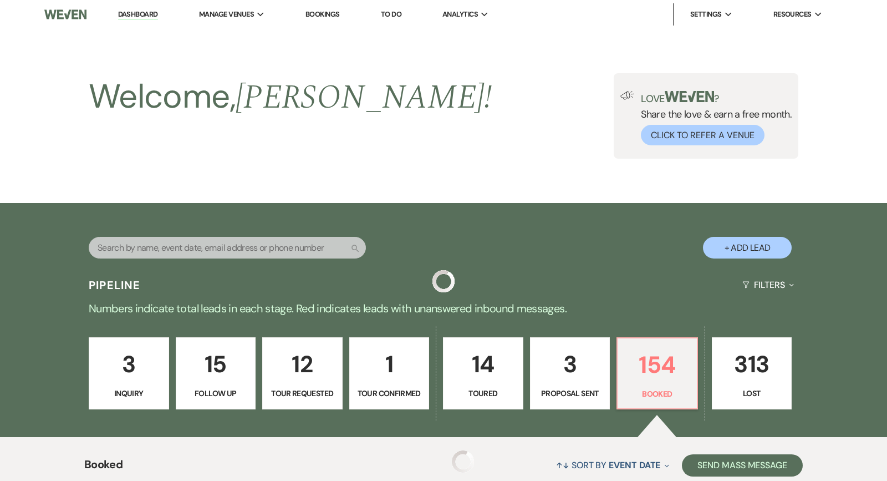
scroll to position [565, 0]
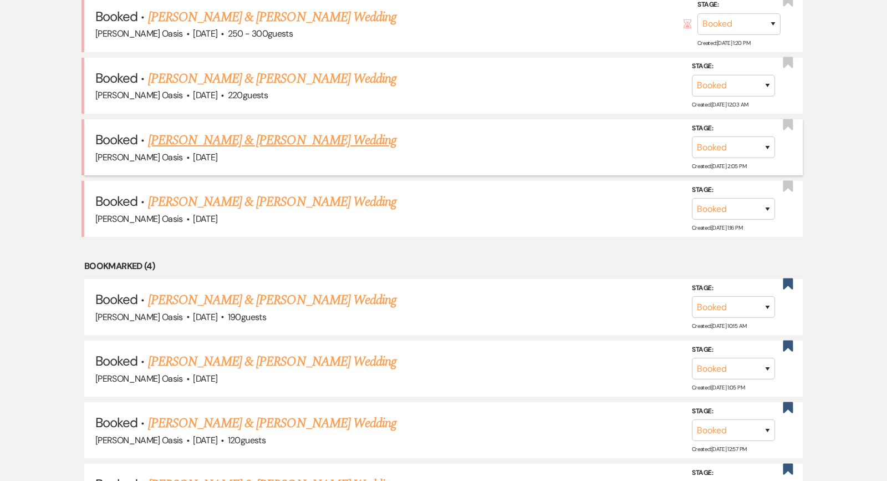
click at [314, 140] on link "[PERSON_NAME] & [PERSON_NAME] Wedding" at bounding box center [272, 140] width 248 height 20
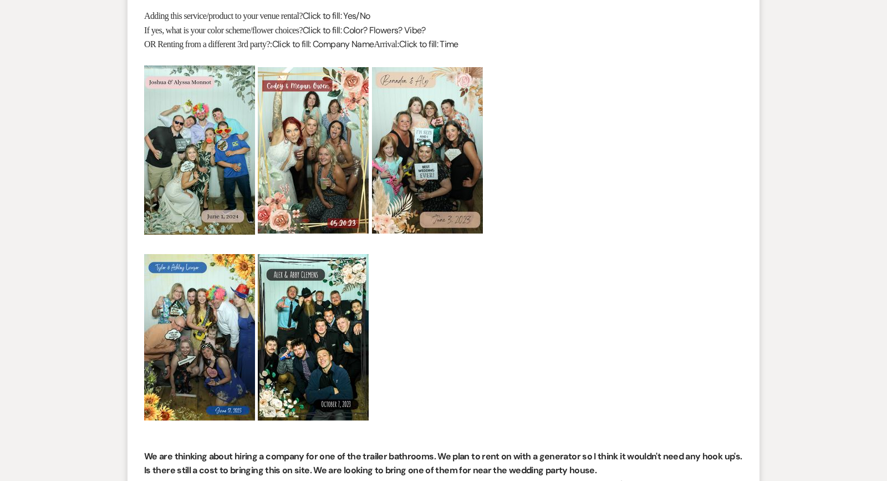
scroll to position [4561, 0]
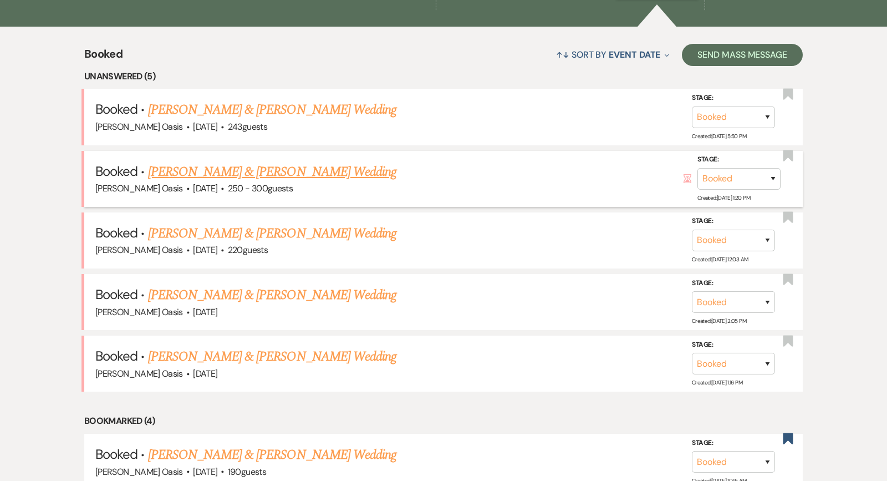
scroll to position [413, 0]
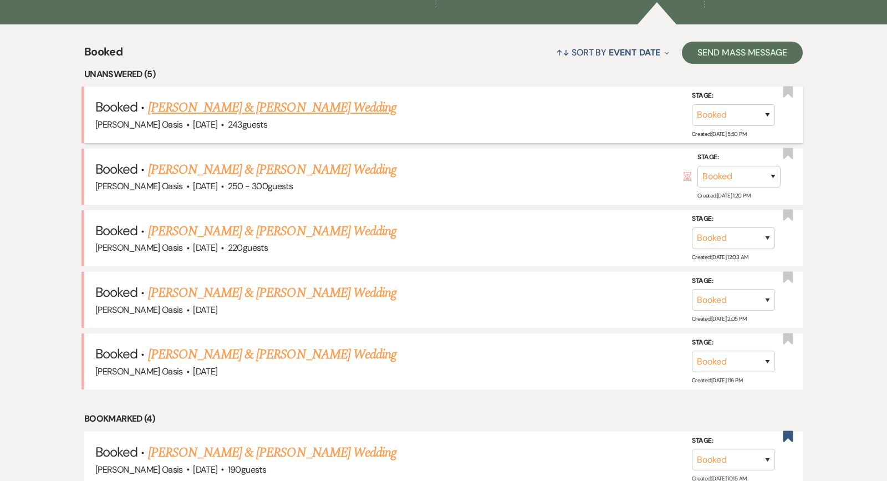
click at [266, 105] on link "[PERSON_NAME] & [PERSON_NAME] Wedding" at bounding box center [272, 108] width 248 height 20
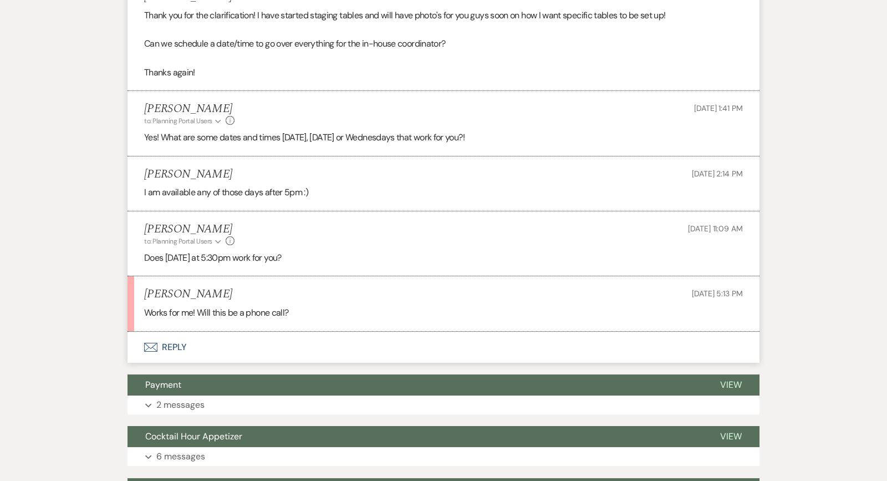
scroll to position [1039, 0]
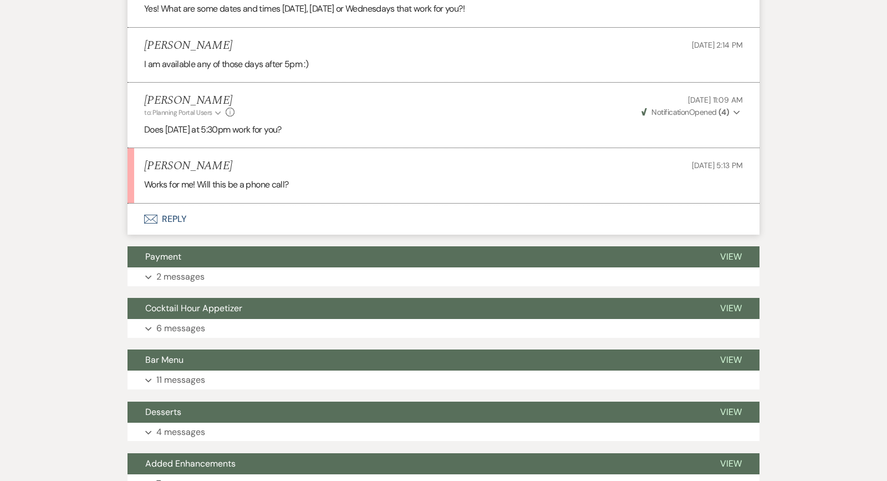
click at [263, 220] on button "Envelope Reply" at bounding box center [444, 218] width 632 height 31
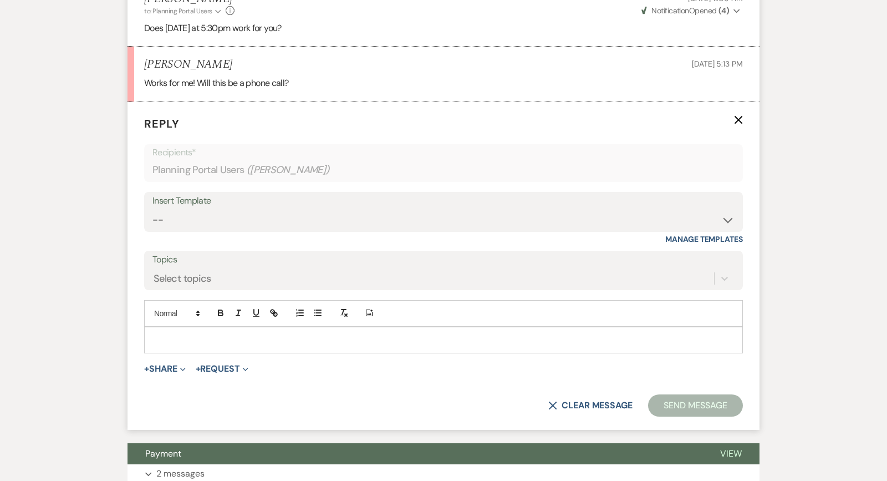
scroll to position [1163, 0]
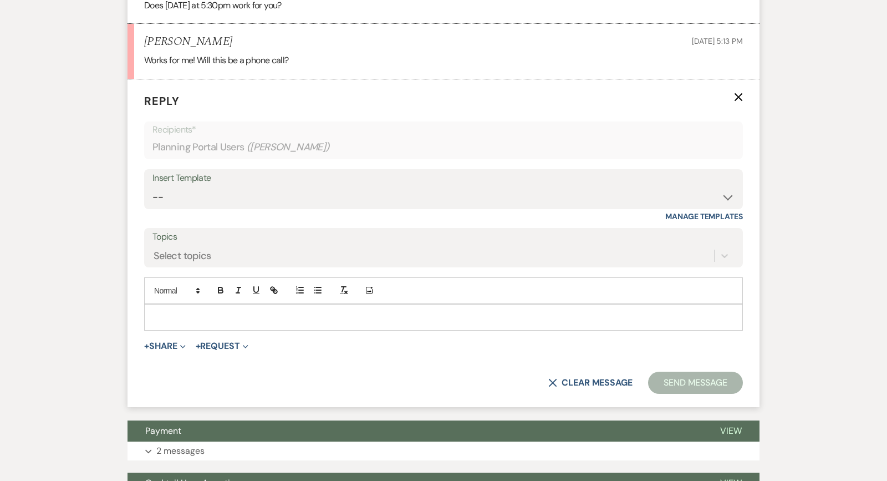
click at [246, 320] on div at bounding box center [444, 317] width 598 height 26
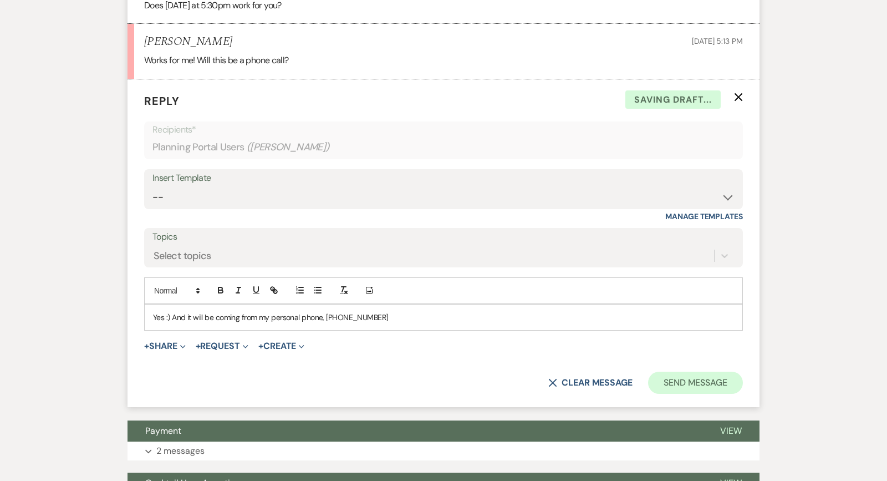
click at [706, 372] on button "Send Message" at bounding box center [695, 383] width 95 height 22
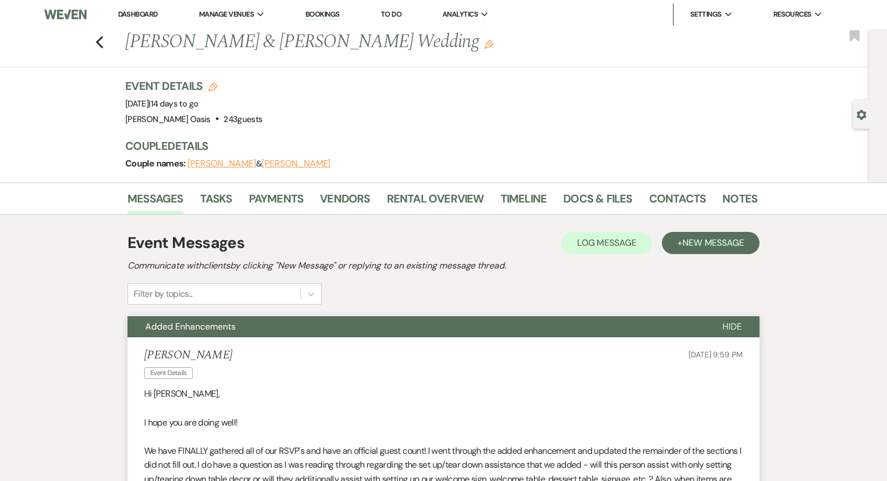
scroll to position [0, 0]
click at [98, 42] on use "button" at bounding box center [99, 42] width 7 height 12
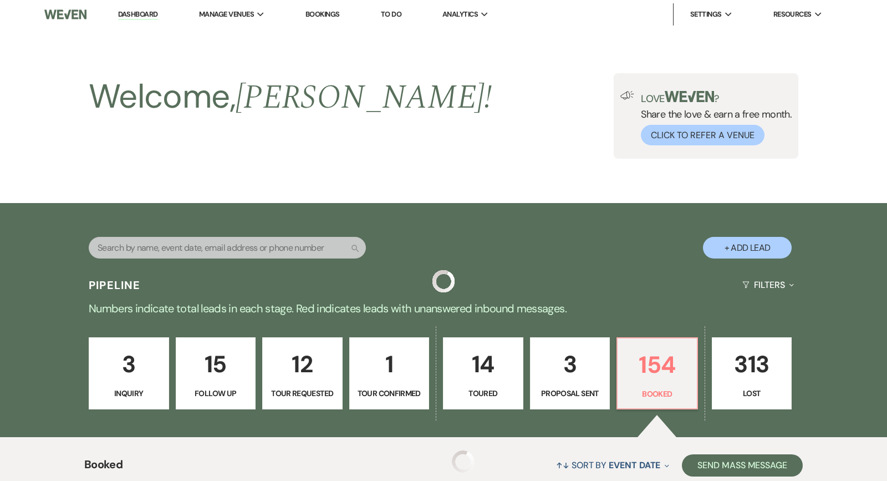
scroll to position [413, 0]
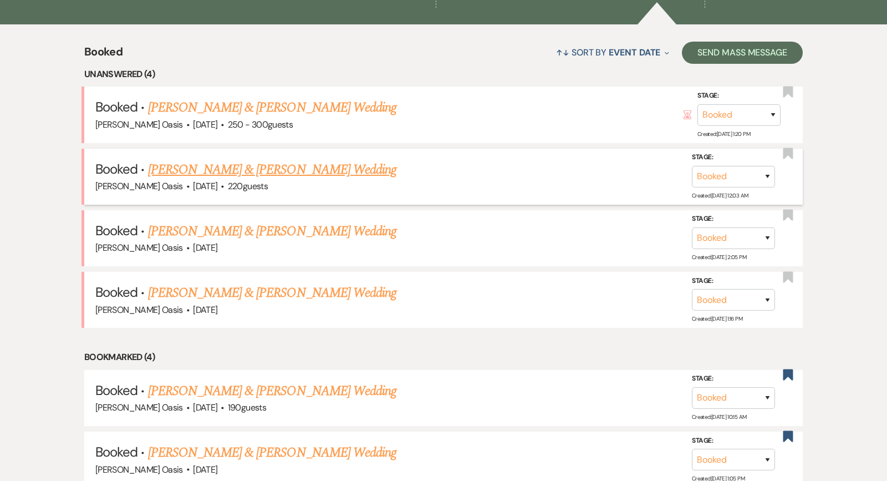
click at [244, 166] on link "[PERSON_NAME] & [PERSON_NAME] Wedding" at bounding box center [272, 170] width 248 height 20
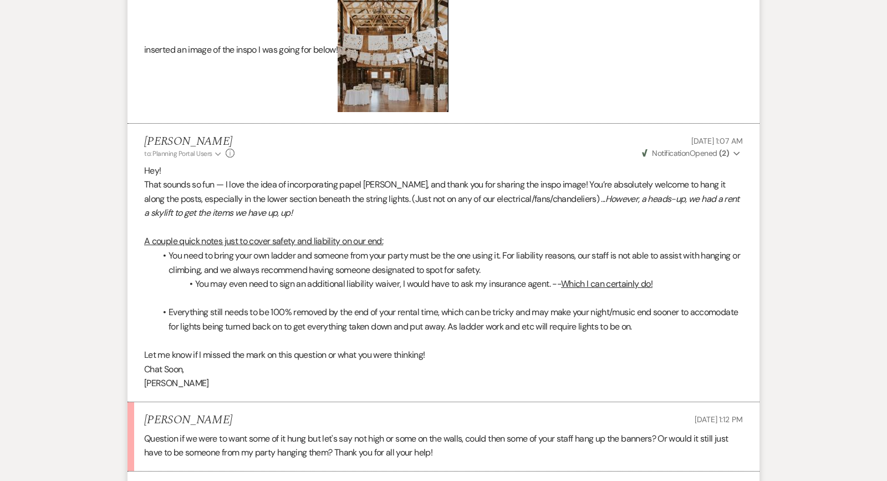
scroll to position [475, 0]
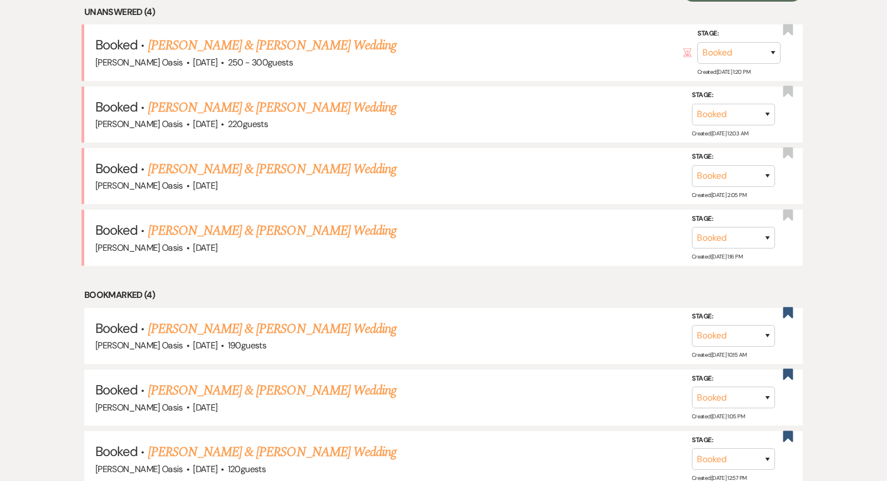
scroll to position [413, 0]
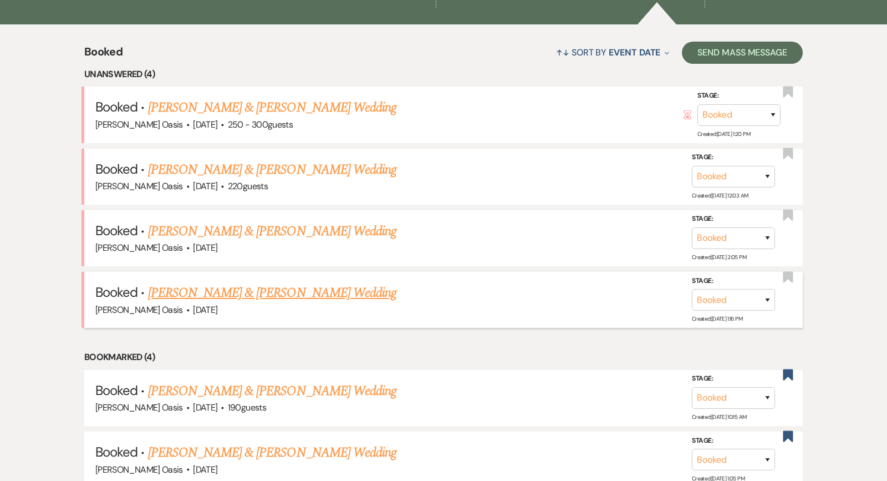
click at [194, 288] on link "[PERSON_NAME] & [PERSON_NAME] Wedding" at bounding box center [272, 293] width 248 height 20
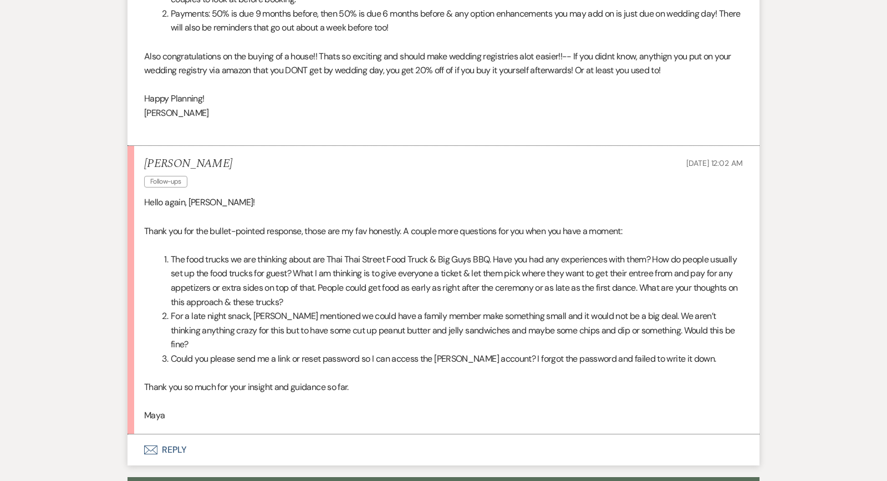
scroll to position [2686, 0]
